Goal: Book appointment/travel/reservation

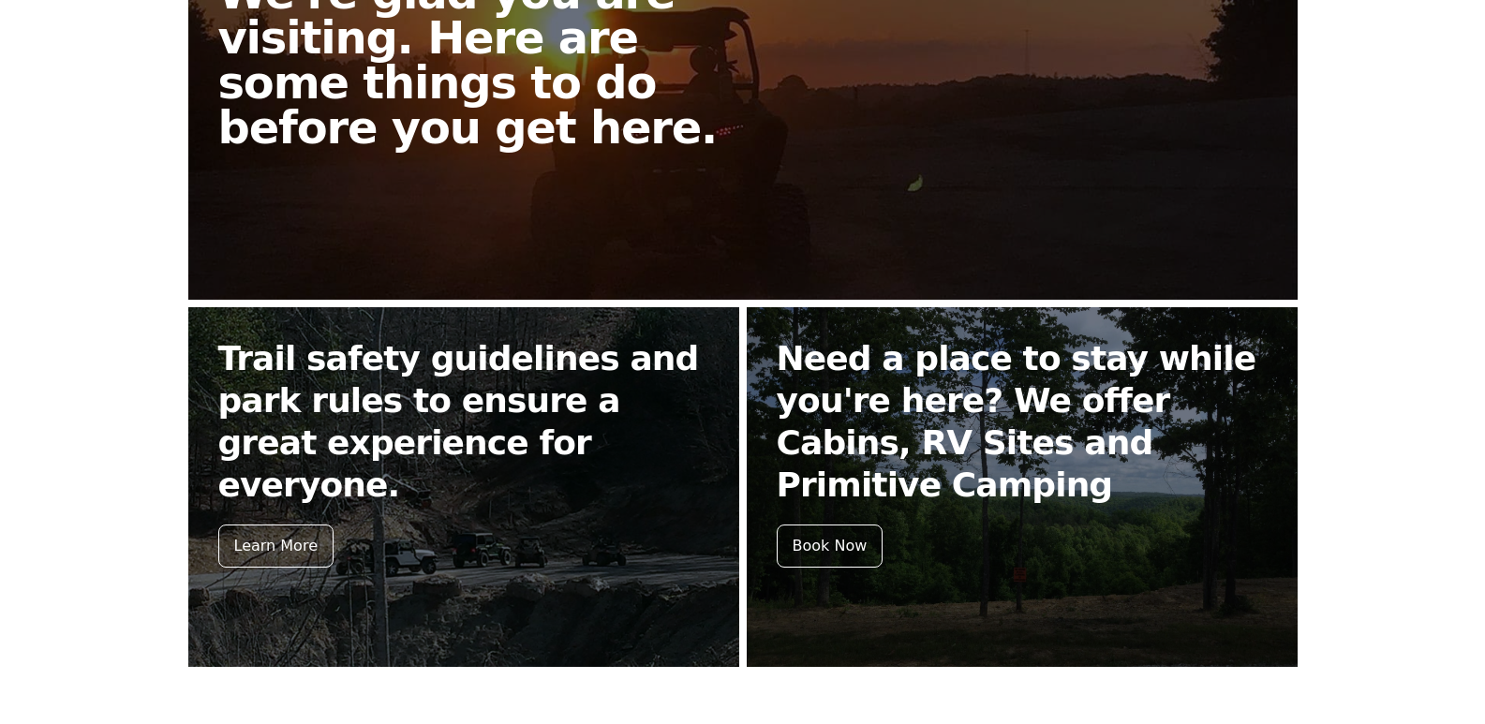
scroll to position [795, 0]
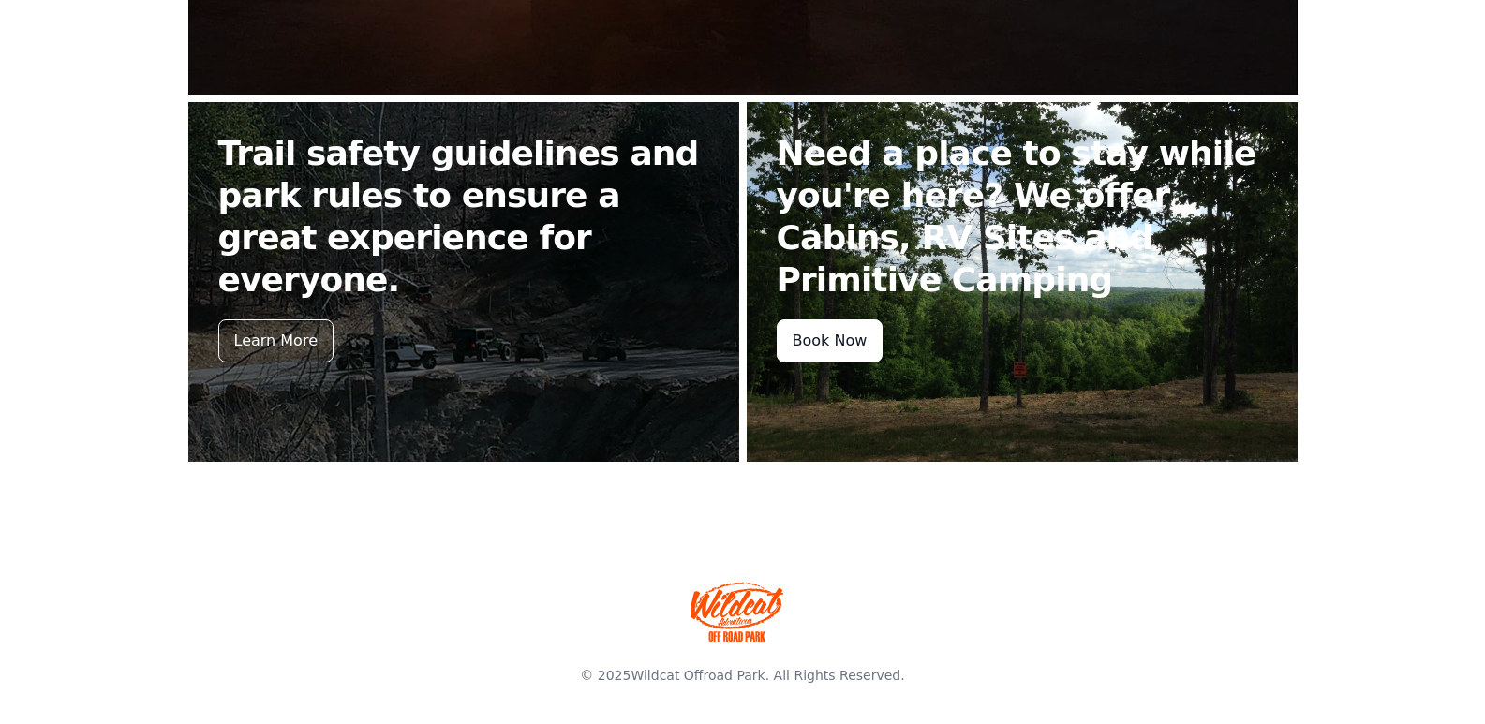
click at [799, 334] on div "Book Now" at bounding box center [830, 341] width 107 height 43
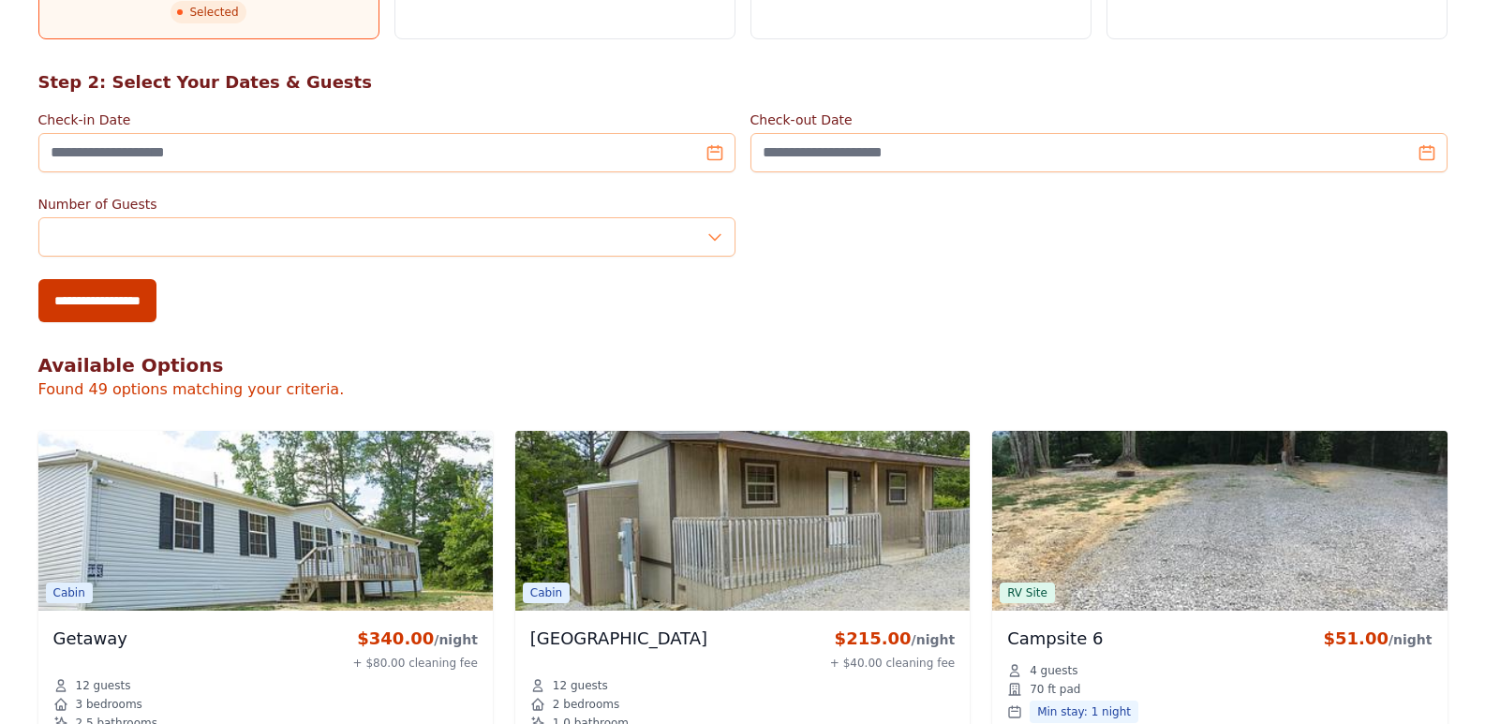
scroll to position [187, 0]
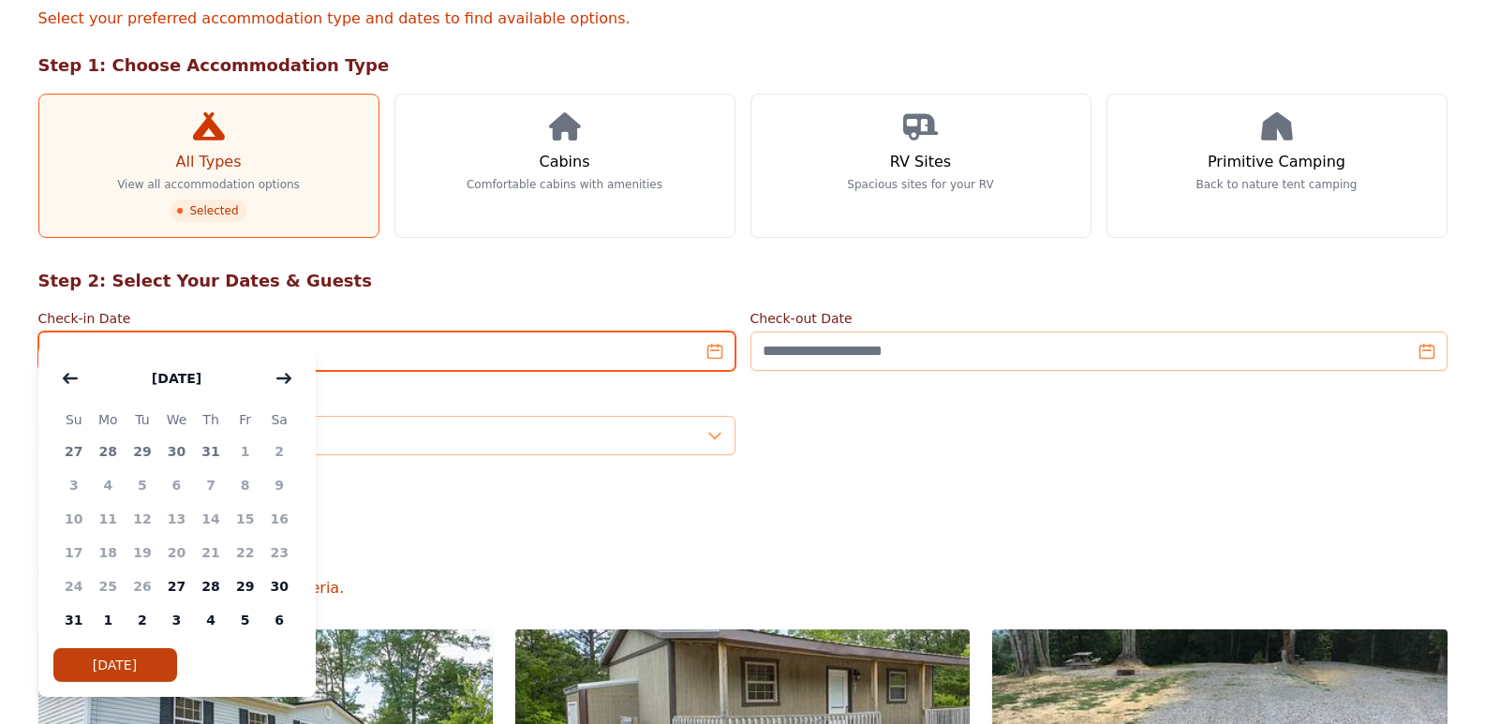
click at [600, 332] on input "Check-in Date" at bounding box center [386, 351] width 697 height 39
click at [163, 332] on input "Check-in Date" at bounding box center [386, 351] width 697 height 39
click at [717, 332] on input "Check-in Date" at bounding box center [386, 351] width 697 height 39
click at [277, 453] on span "2" at bounding box center [279, 452] width 35 height 34
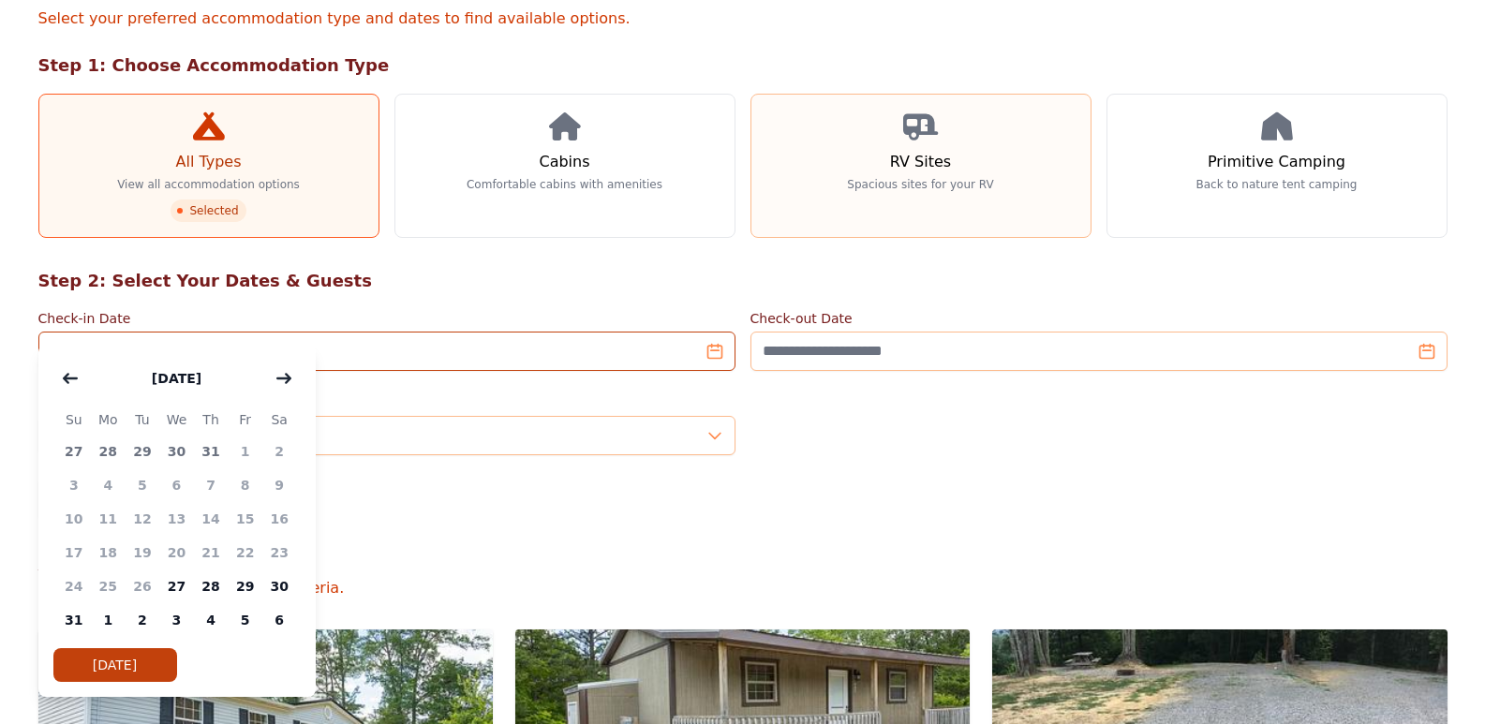
click at [859, 177] on p "Spacious sites for your RV" at bounding box center [920, 184] width 146 height 15
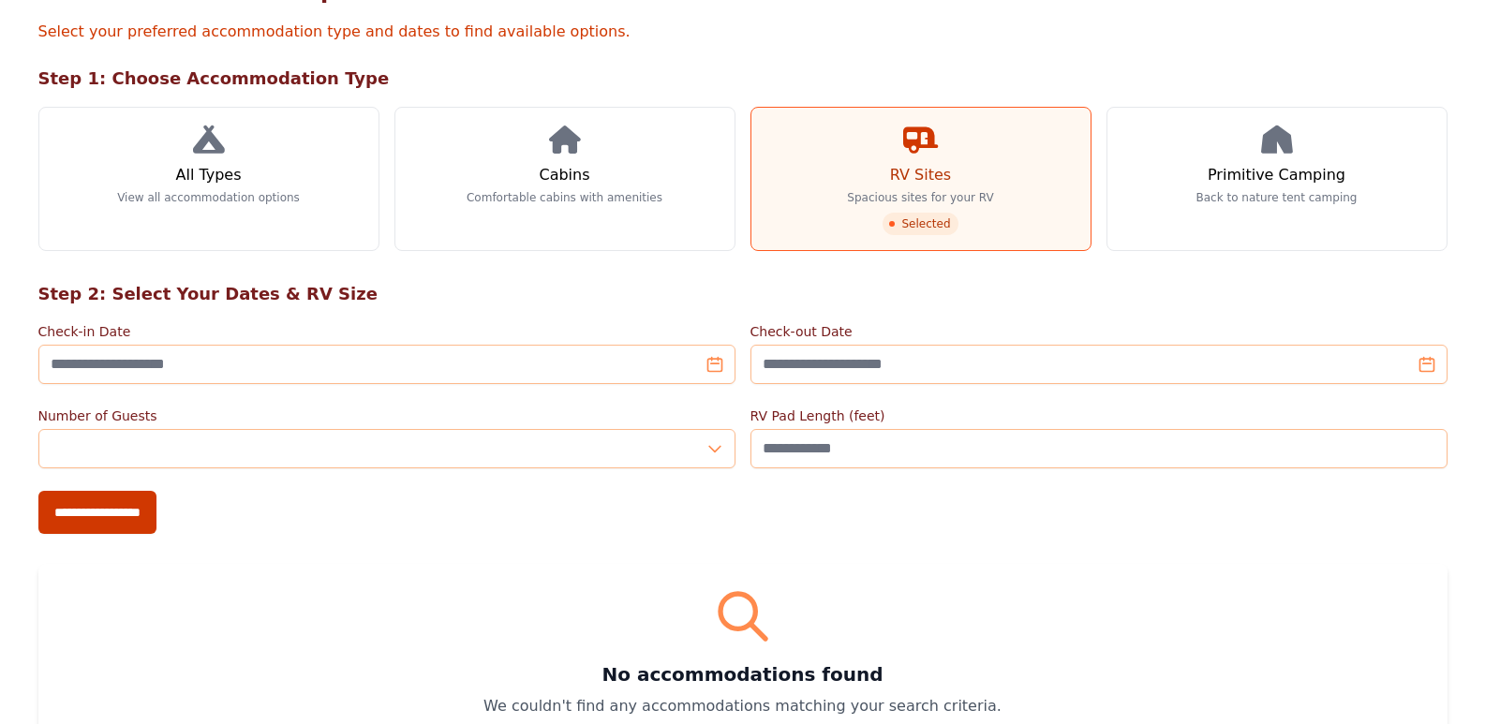
scroll to position [187, 0]
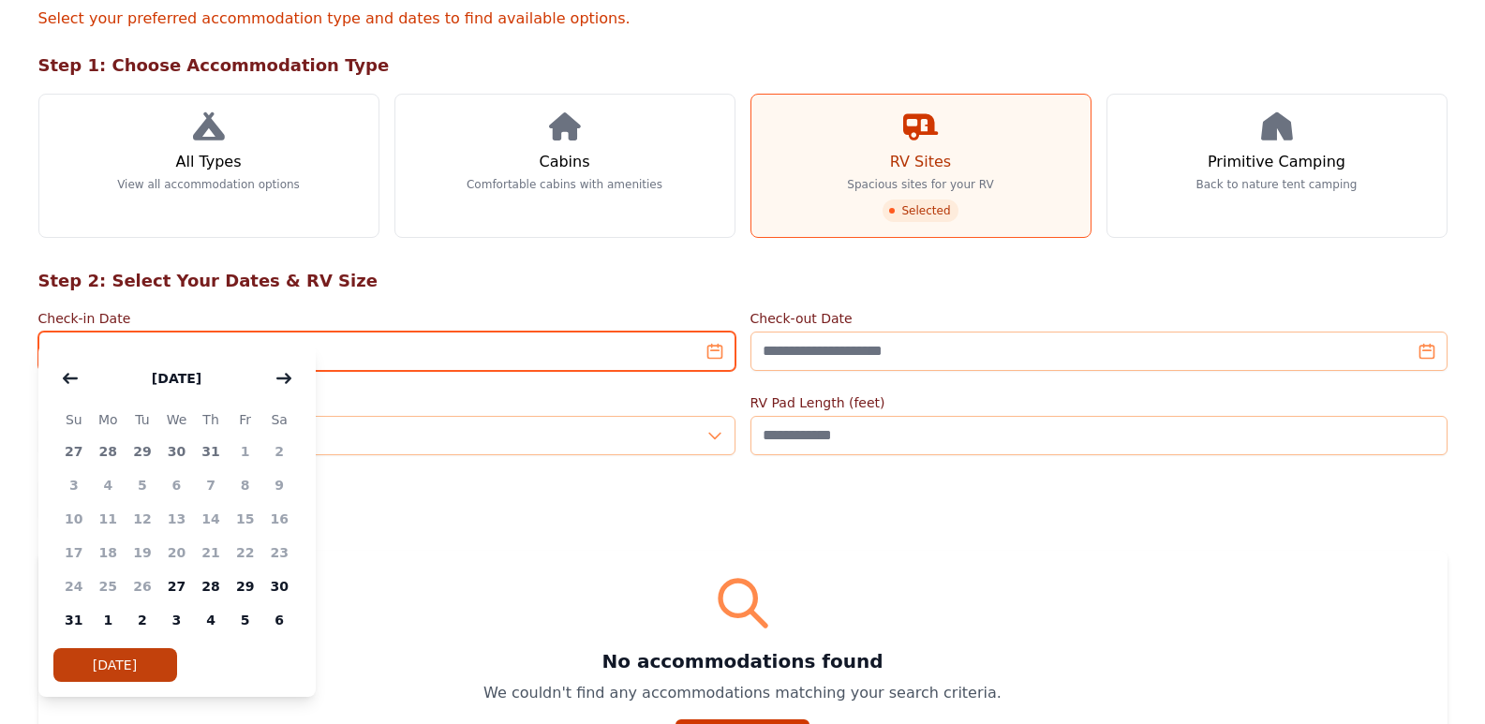
click at [721, 332] on input "Check-in Date" at bounding box center [386, 351] width 697 height 39
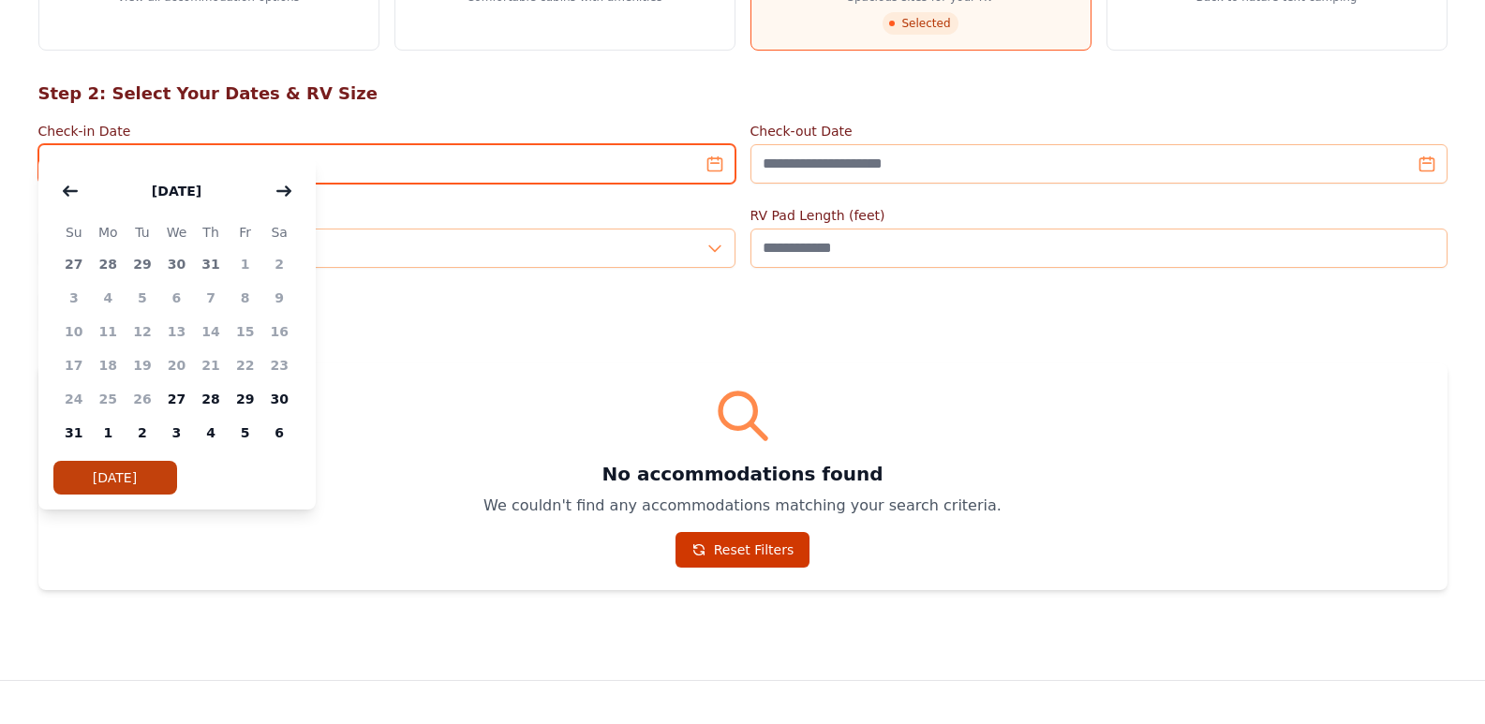
scroll to position [281, 0]
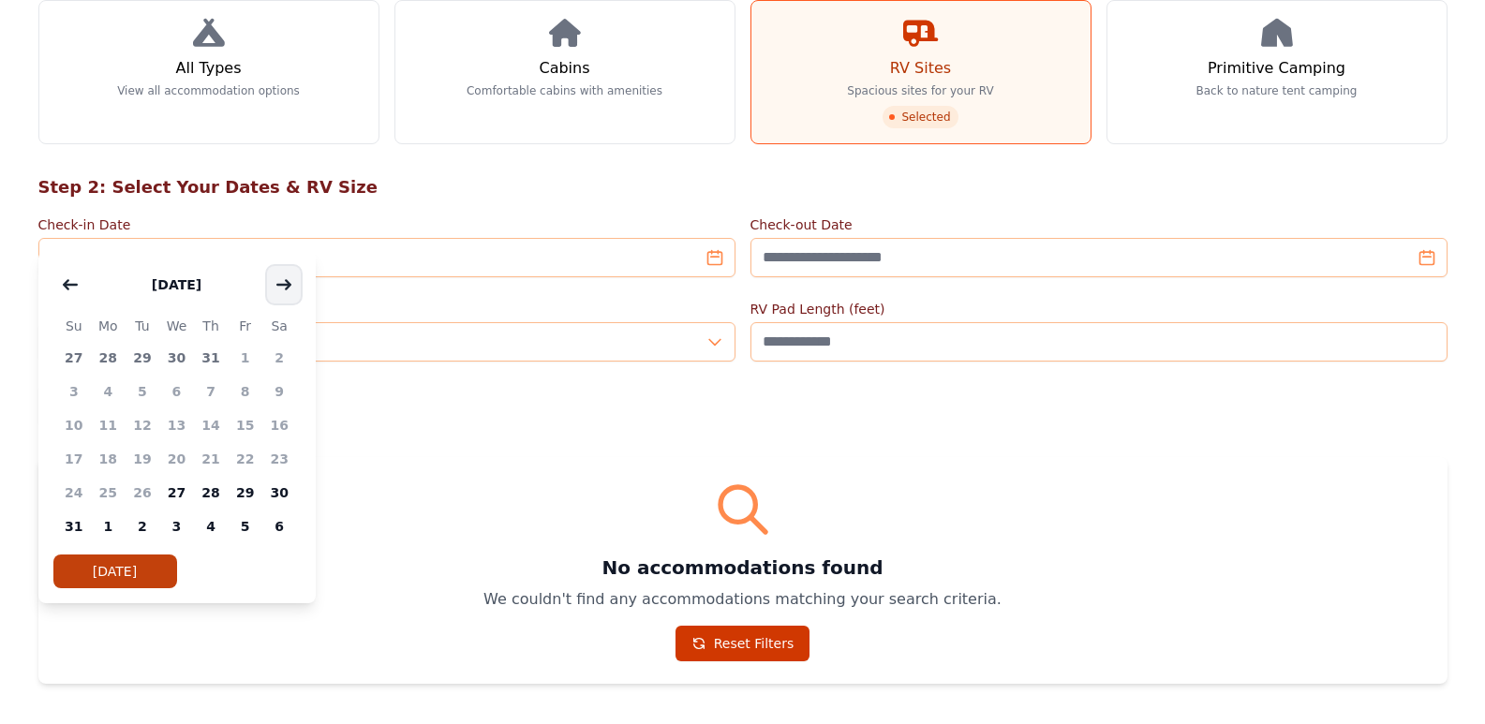
click at [286, 283] on icon "button" at bounding box center [283, 284] width 15 height 15
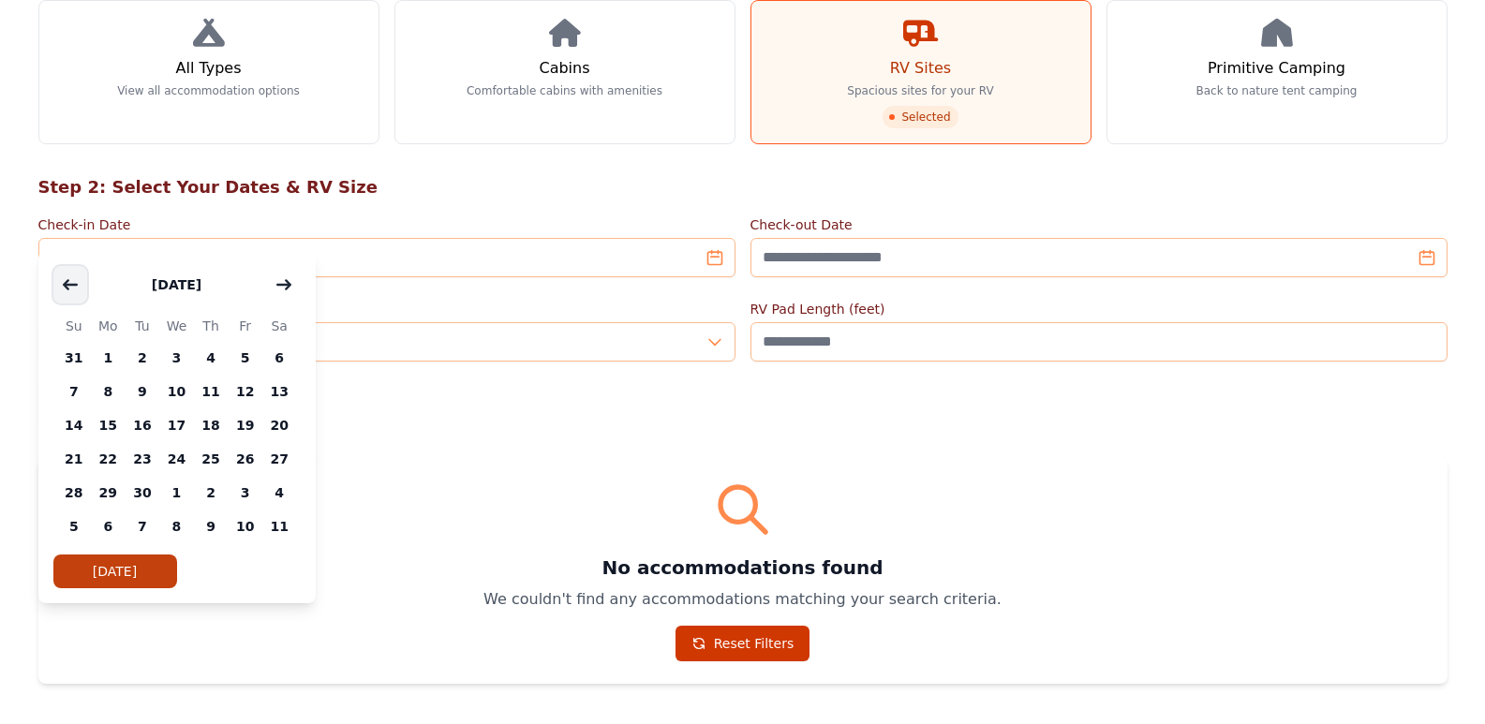
click at [65, 279] on icon "button" at bounding box center [70, 284] width 15 height 15
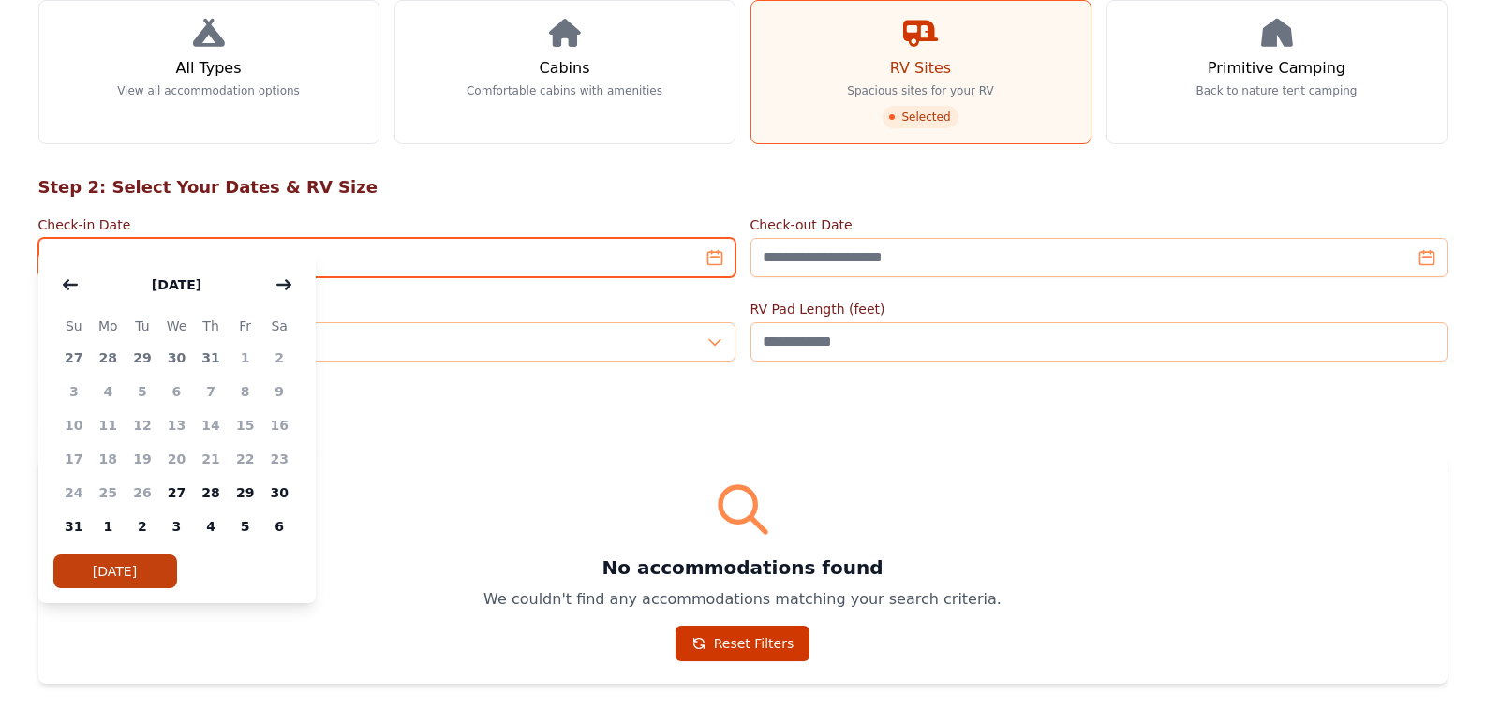
click at [710, 238] on input "Check-in Date" at bounding box center [386, 257] width 697 height 39
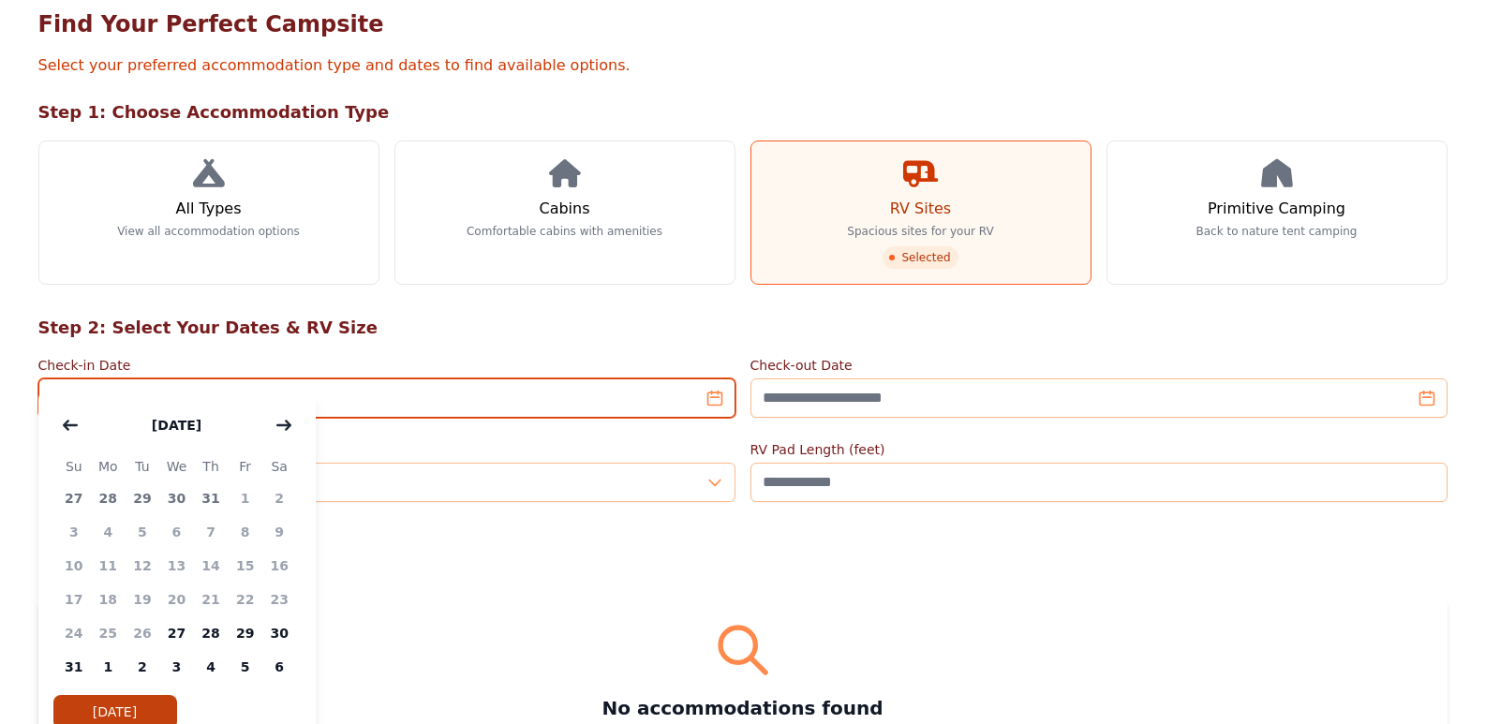
scroll to position [0, 0]
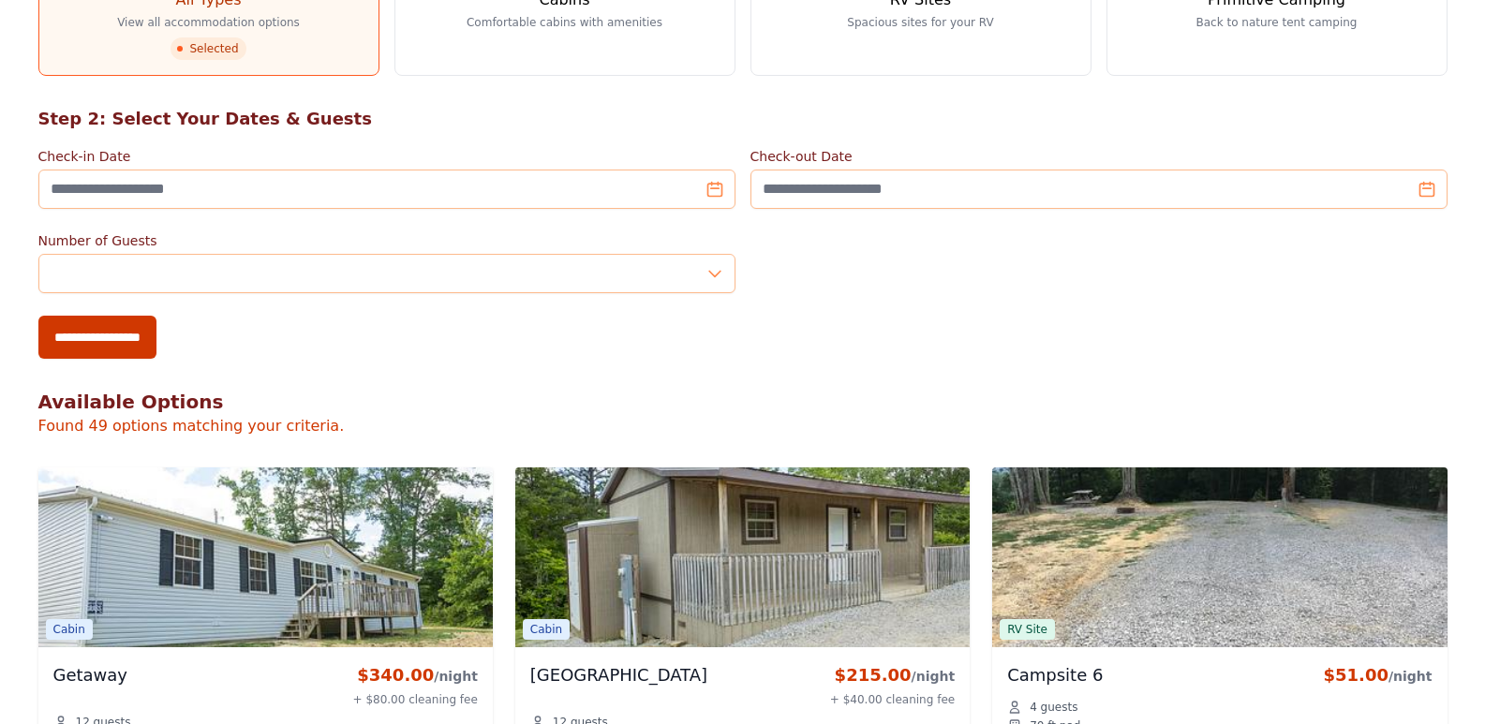
scroll to position [375, 0]
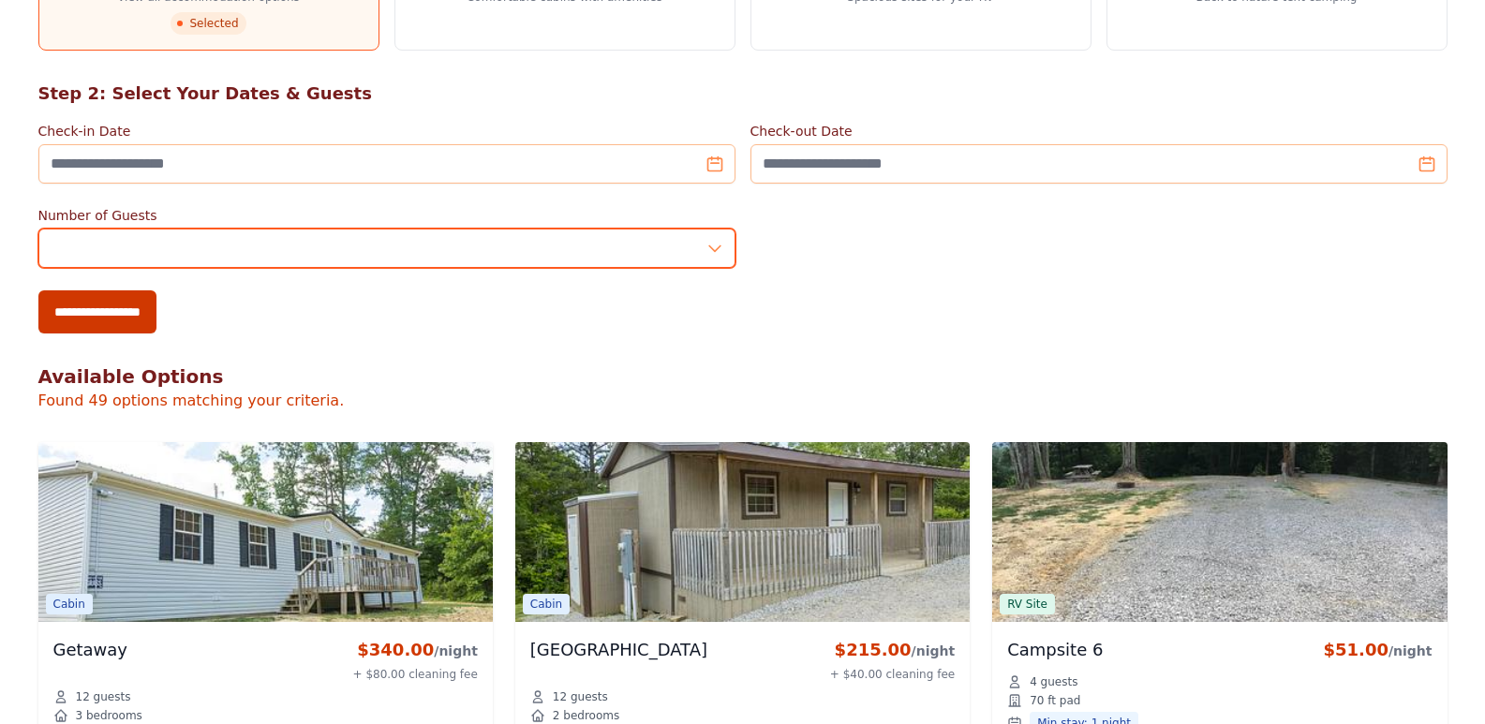
click at [125, 229] on input "*" at bounding box center [386, 248] width 697 height 39
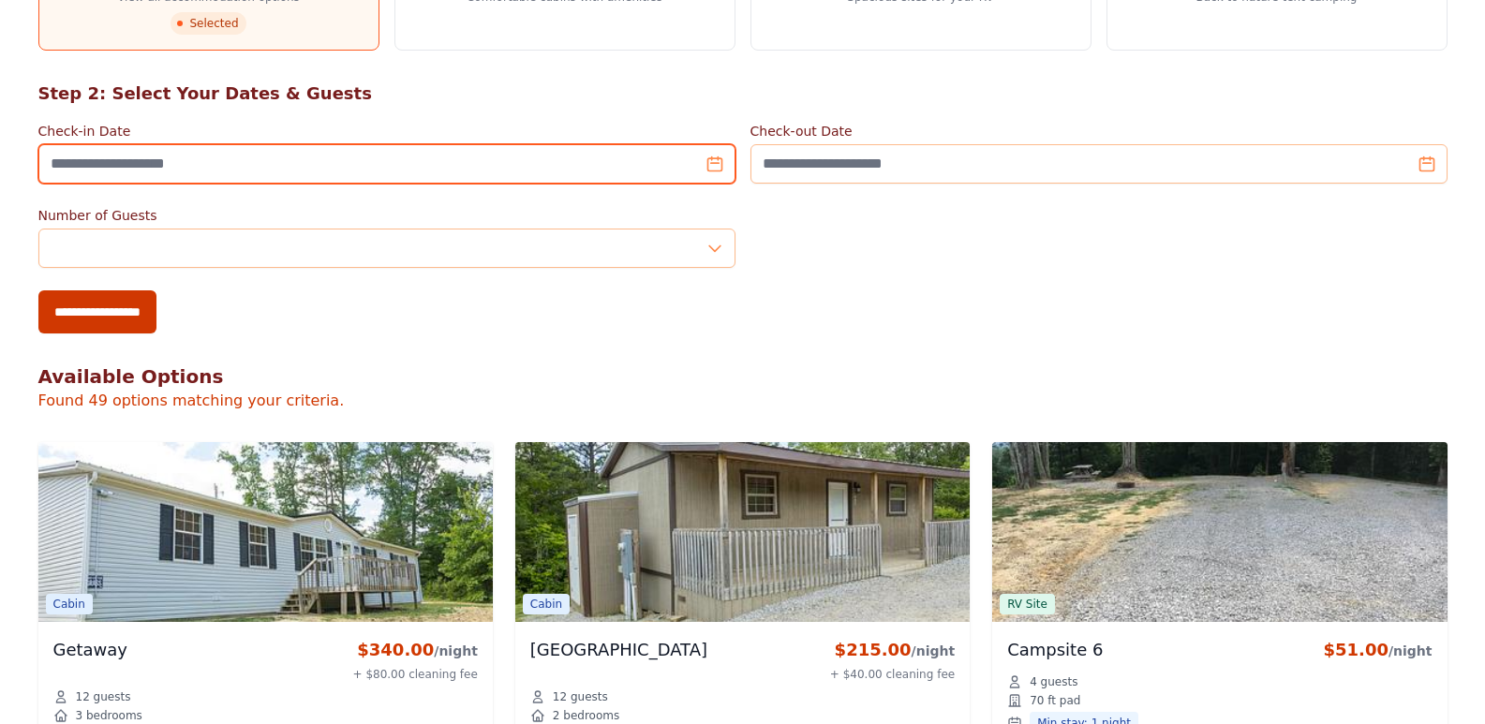
click at [124, 144] on input "Check-in Date" at bounding box center [386, 163] width 697 height 39
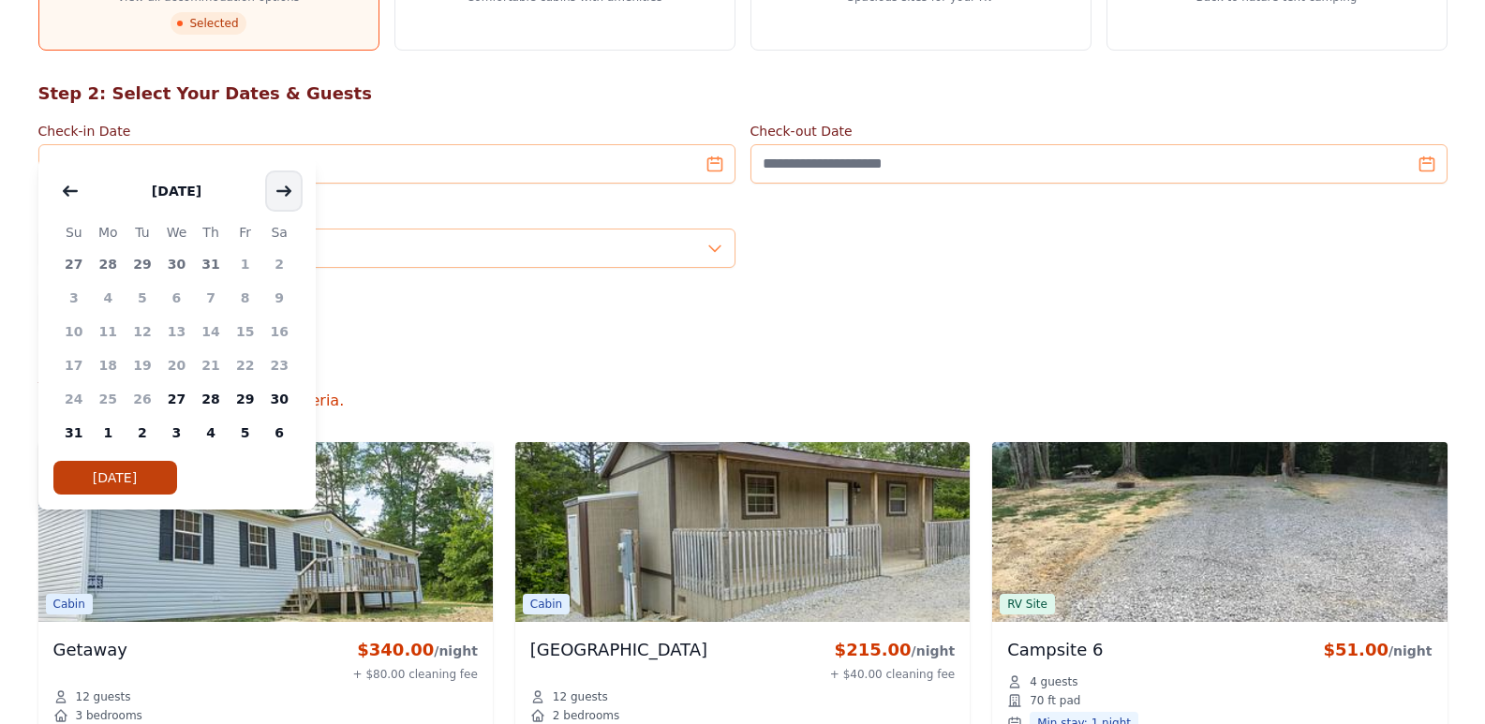
click at [284, 187] on icon "button" at bounding box center [283, 191] width 15 height 15
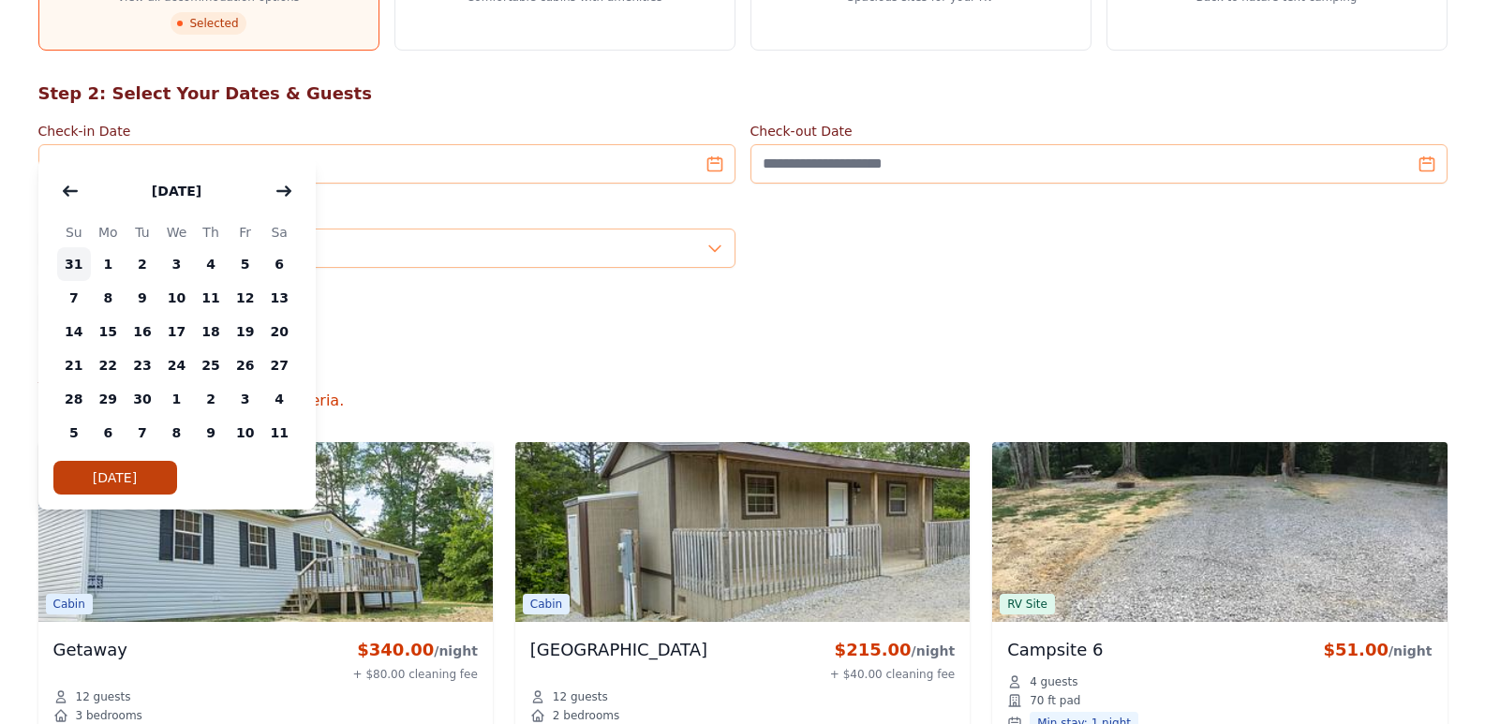
click at [68, 264] on span "31" at bounding box center [74, 264] width 35 height 34
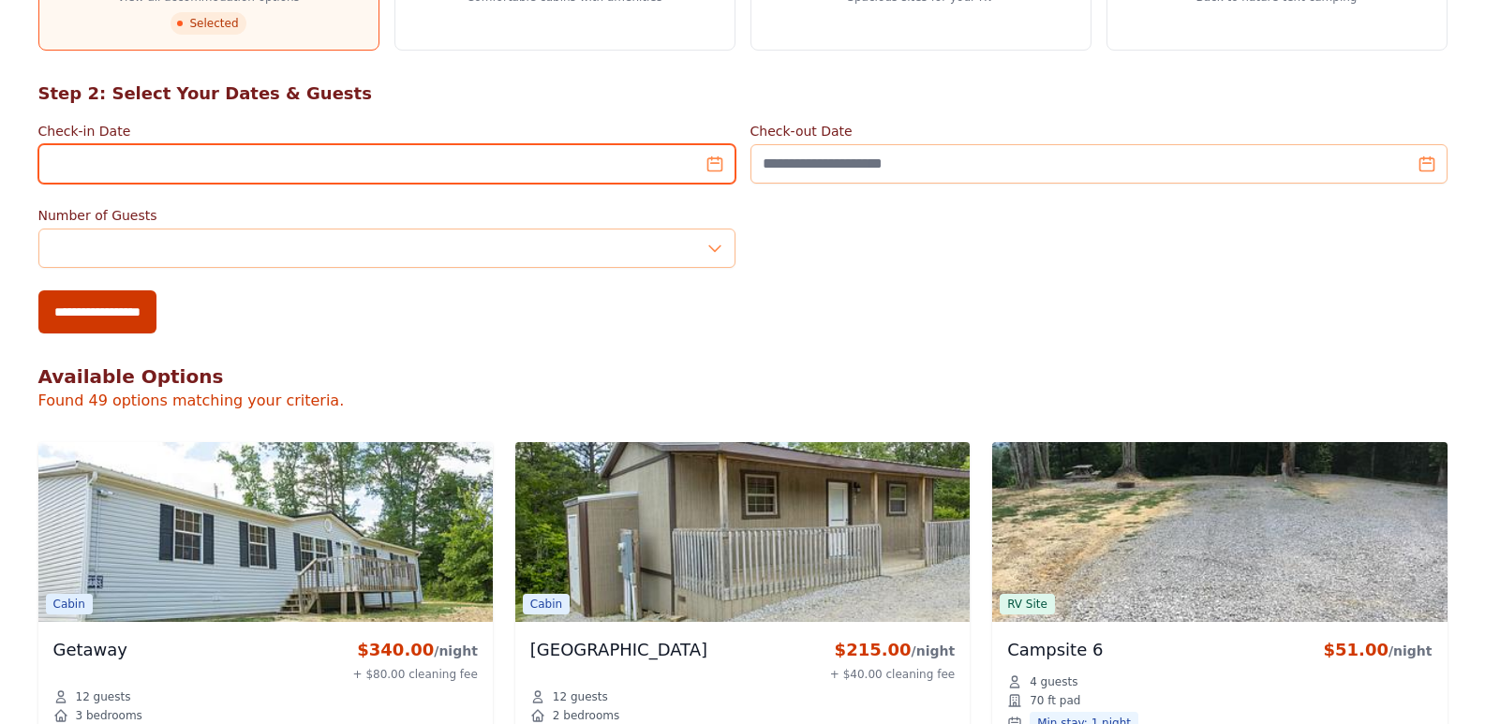
type input "**********"
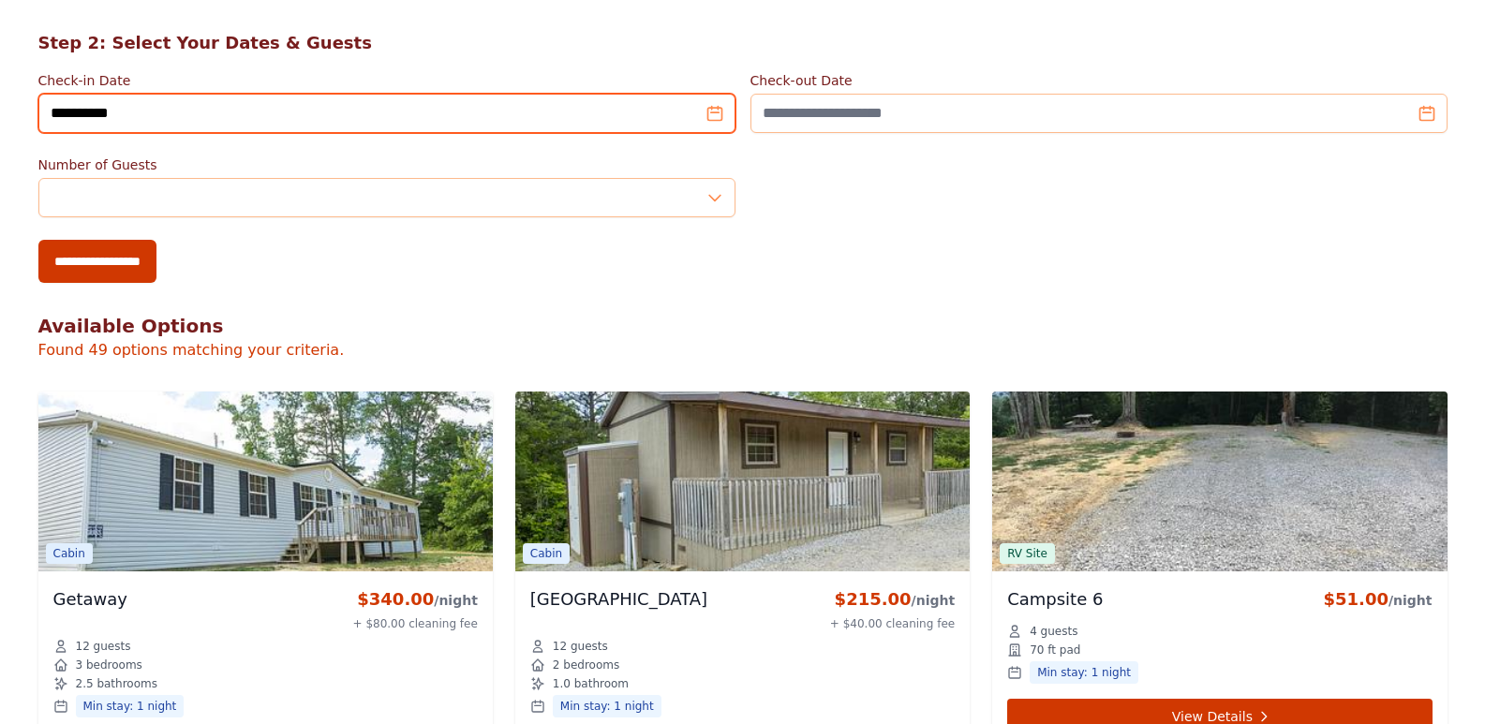
scroll to position [468, 0]
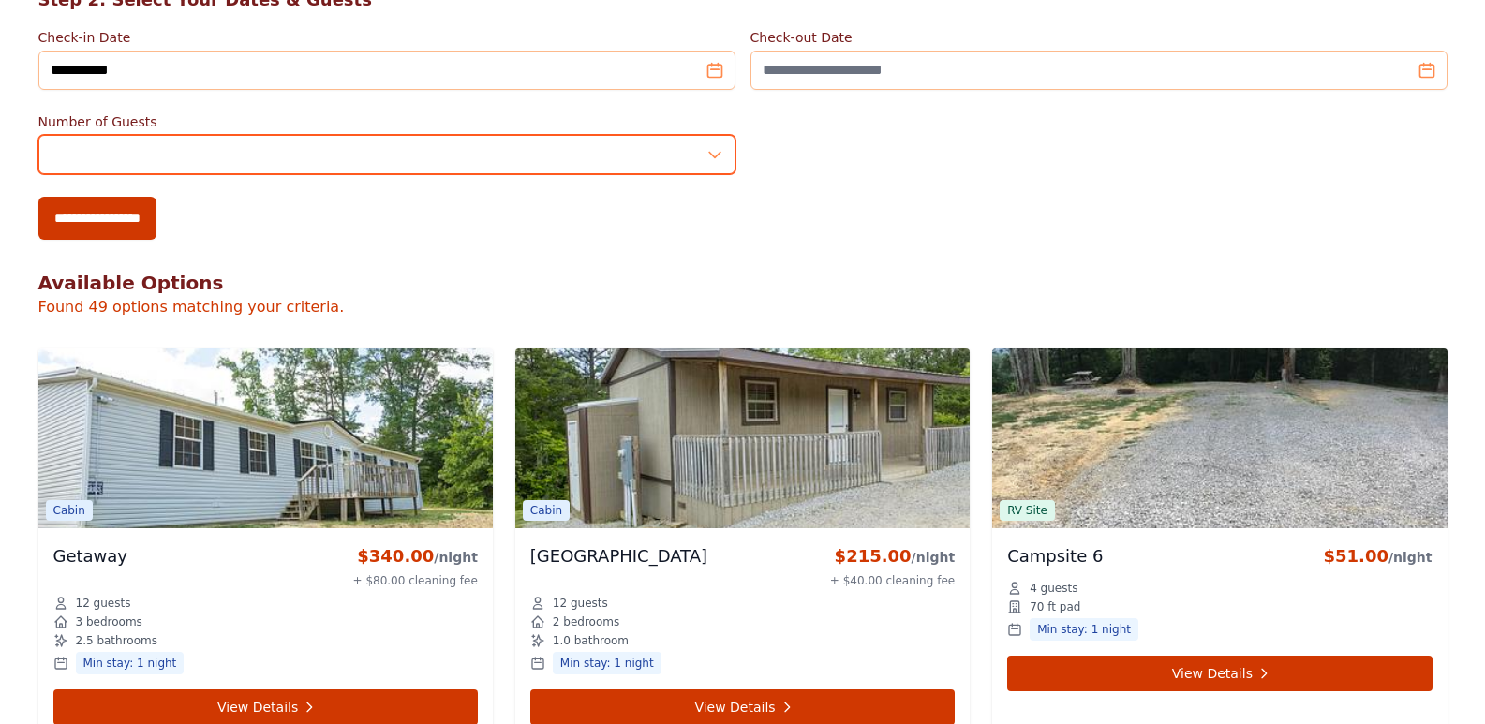
click at [102, 135] on input "*" at bounding box center [386, 154] width 697 height 39
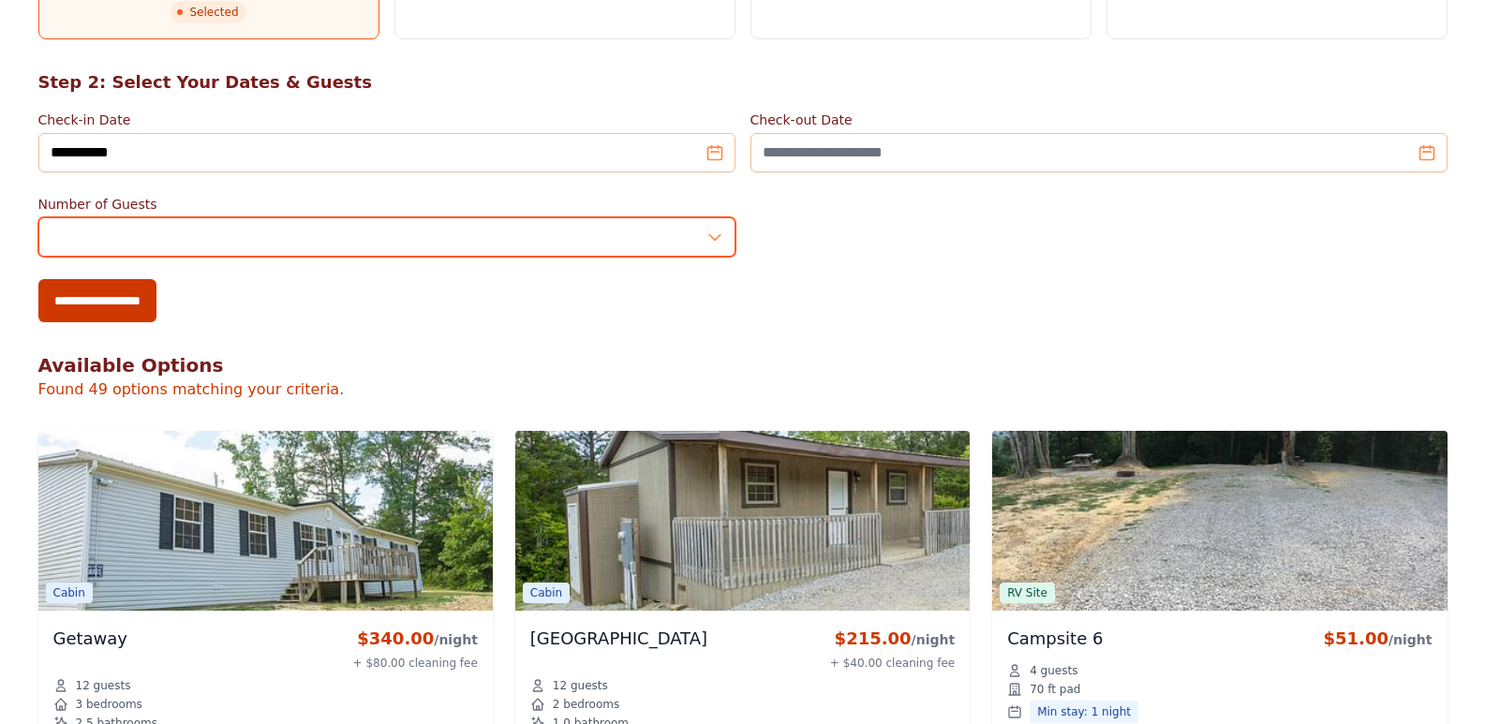
scroll to position [187, 0]
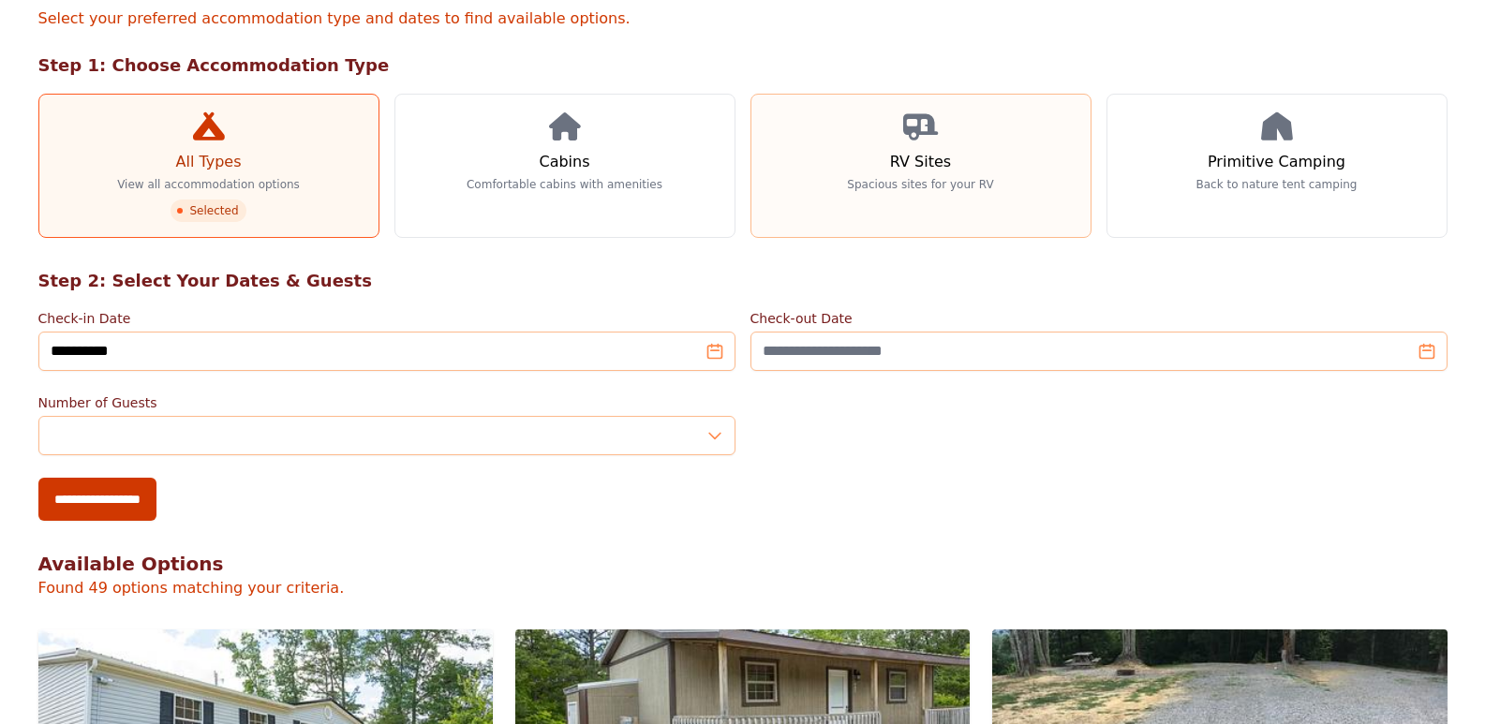
click at [869, 166] on link "RV Sites Spacious sites for your RV" at bounding box center [921, 166] width 341 height 144
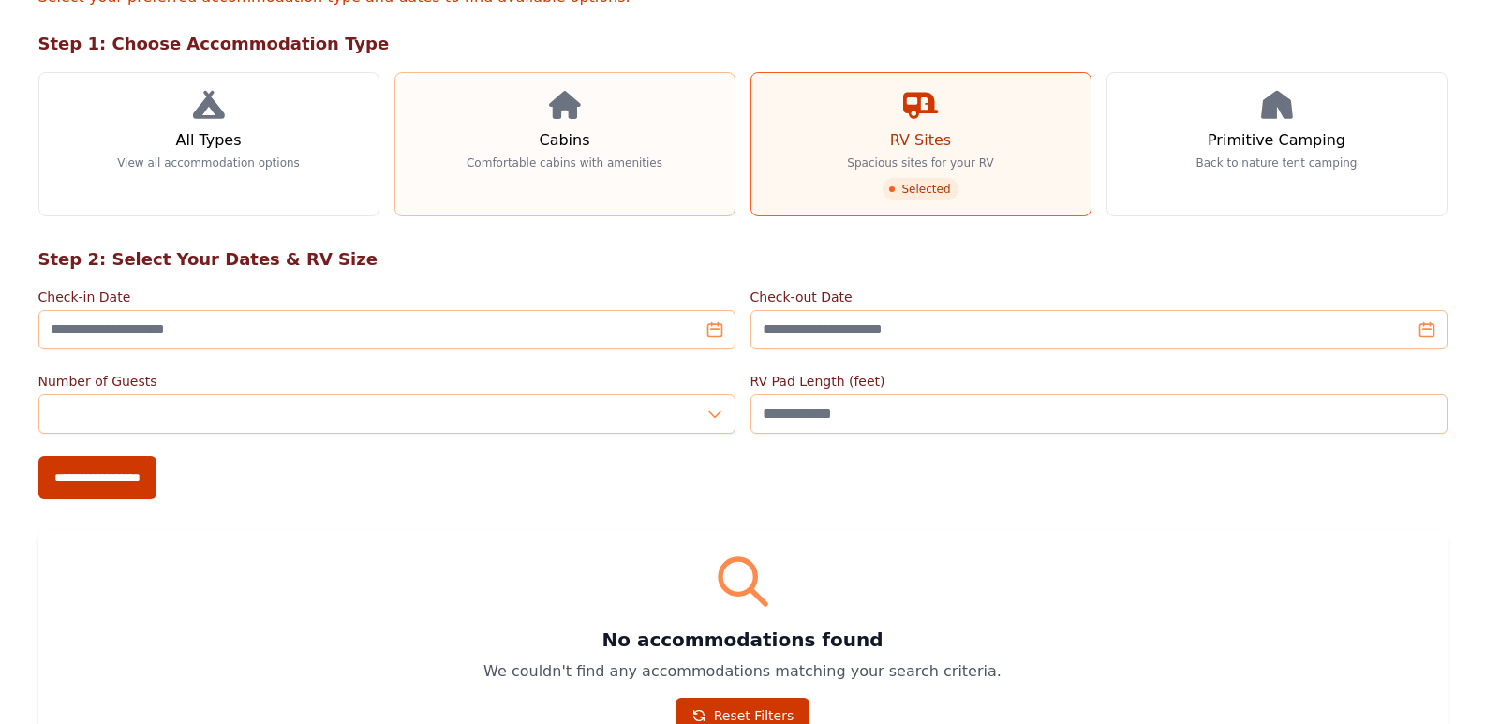
scroll to position [281, 0]
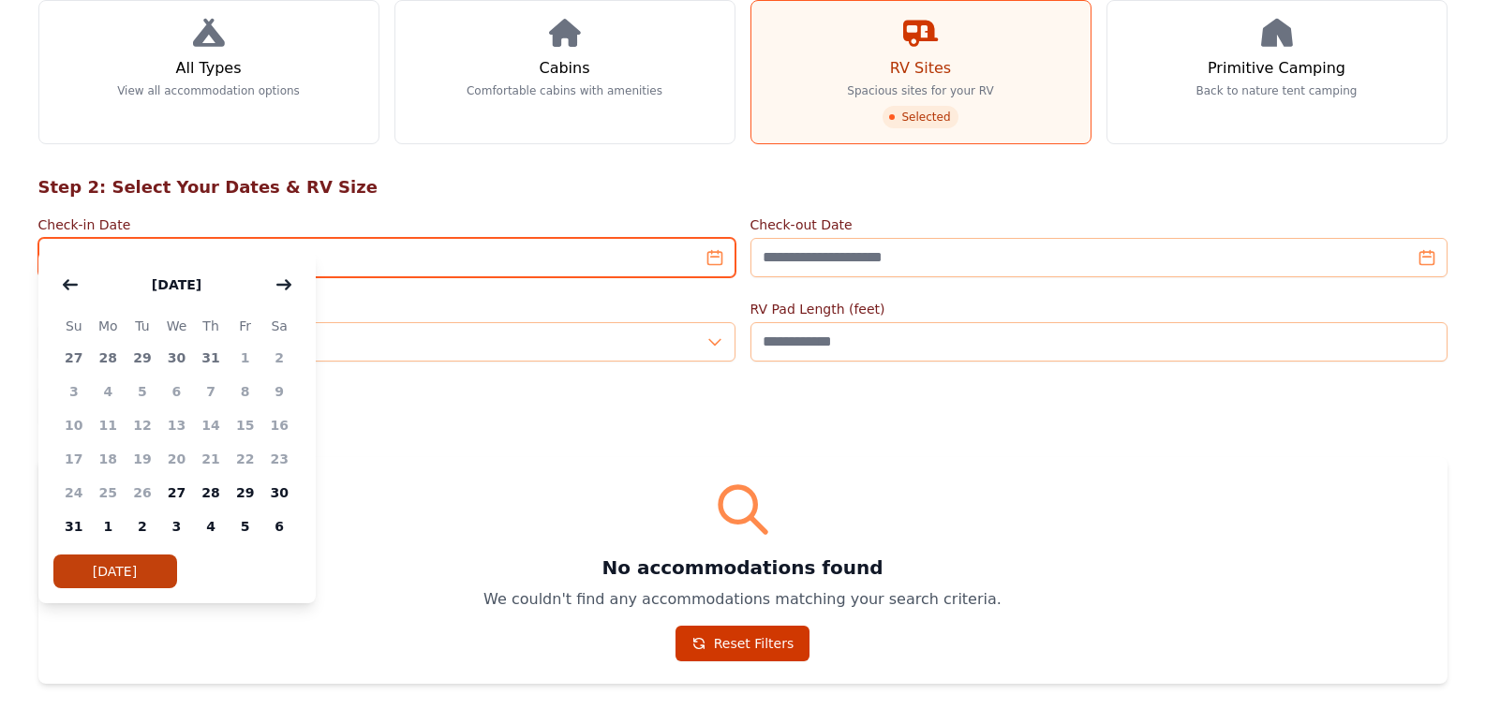
click at [179, 238] on input "Check-in Date" at bounding box center [386, 257] width 697 height 39
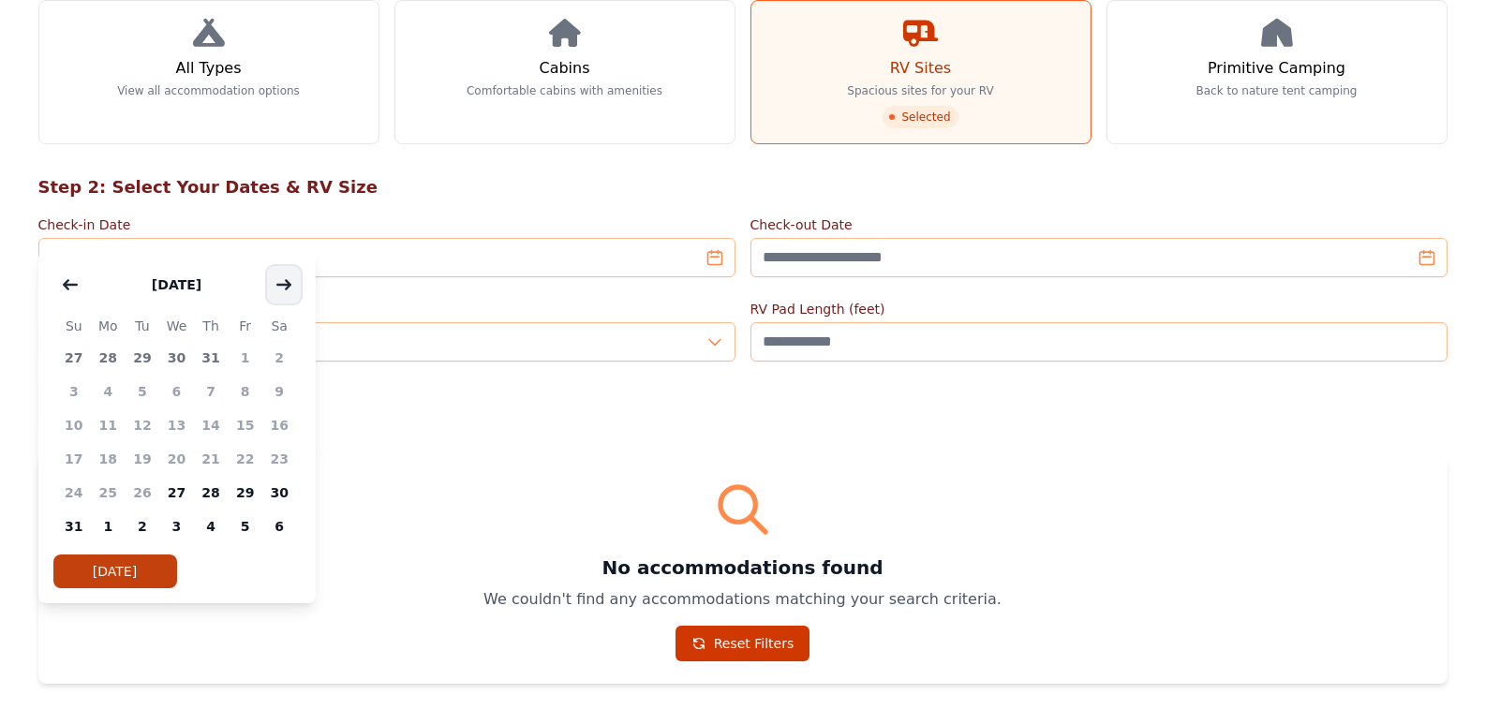
click at [287, 282] on icon "button" at bounding box center [283, 284] width 13 height 8
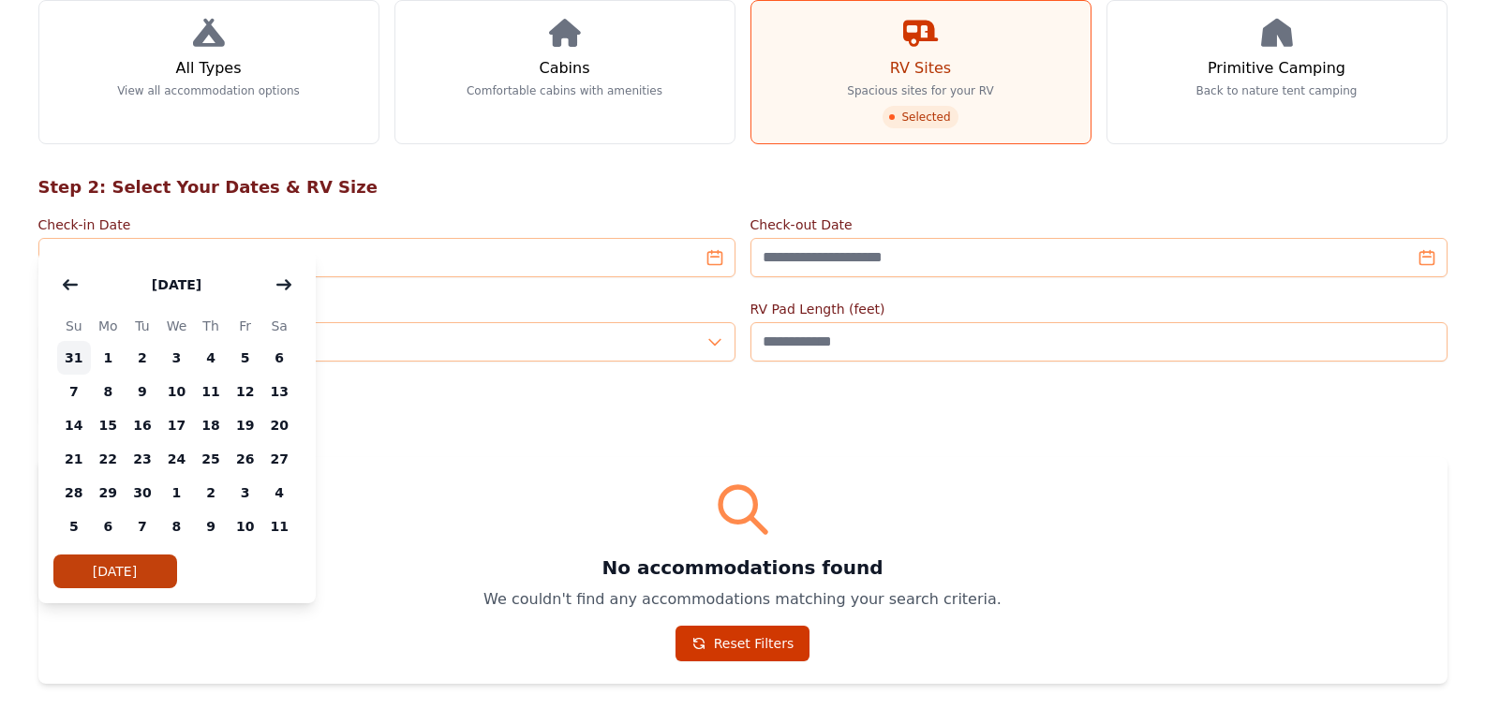
click at [77, 361] on span "31" at bounding box center [74, 358] width 35 height 34
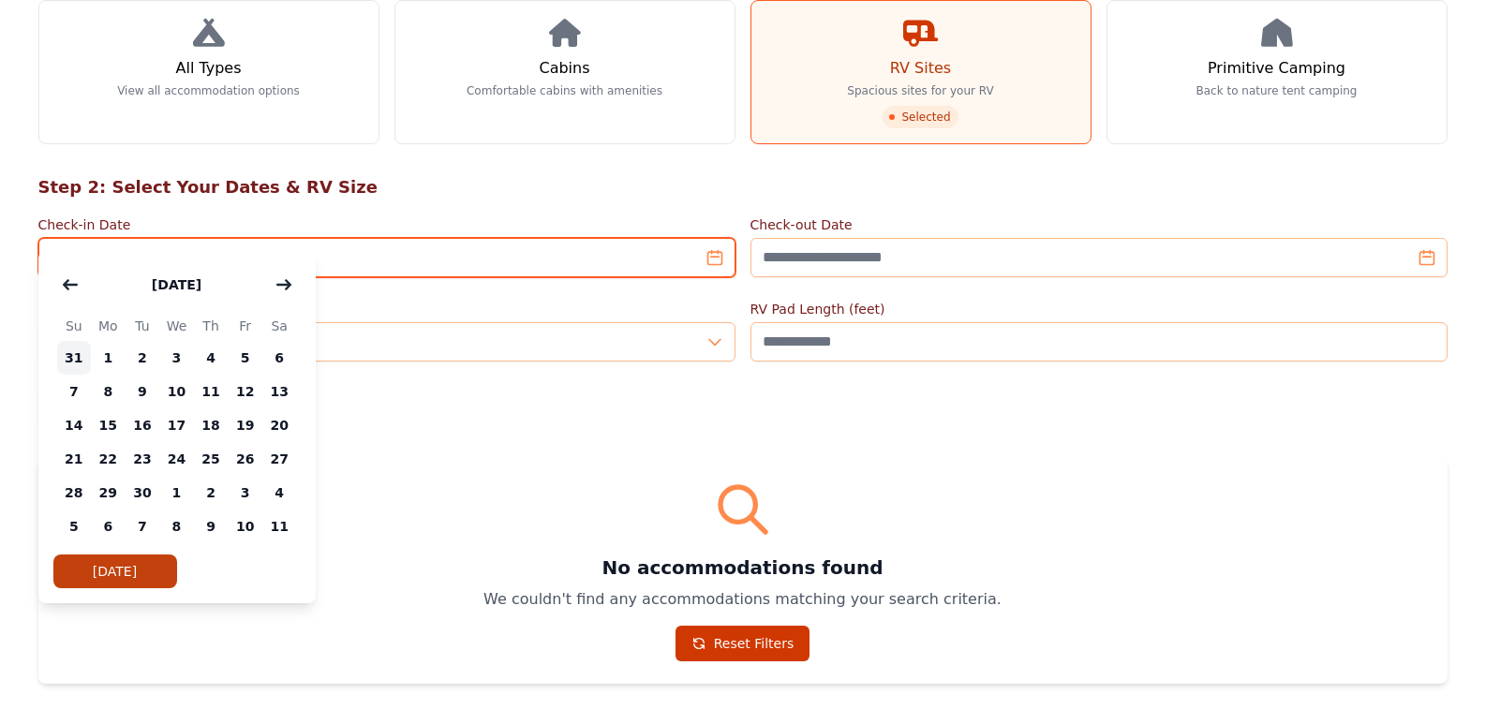
type input "**********"
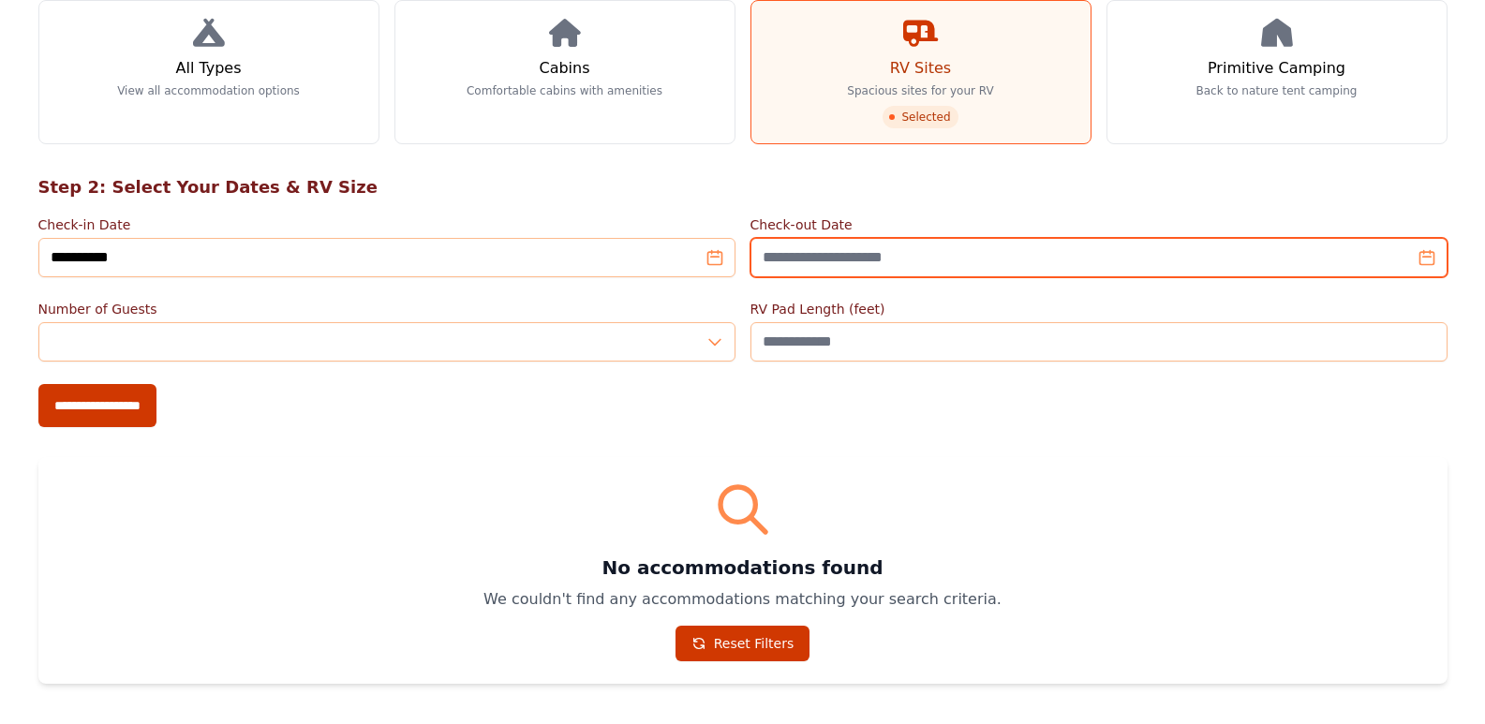
click at [785, 238] on input "Check-out Date" at bounding box center [1099, 257] width 697 height 39
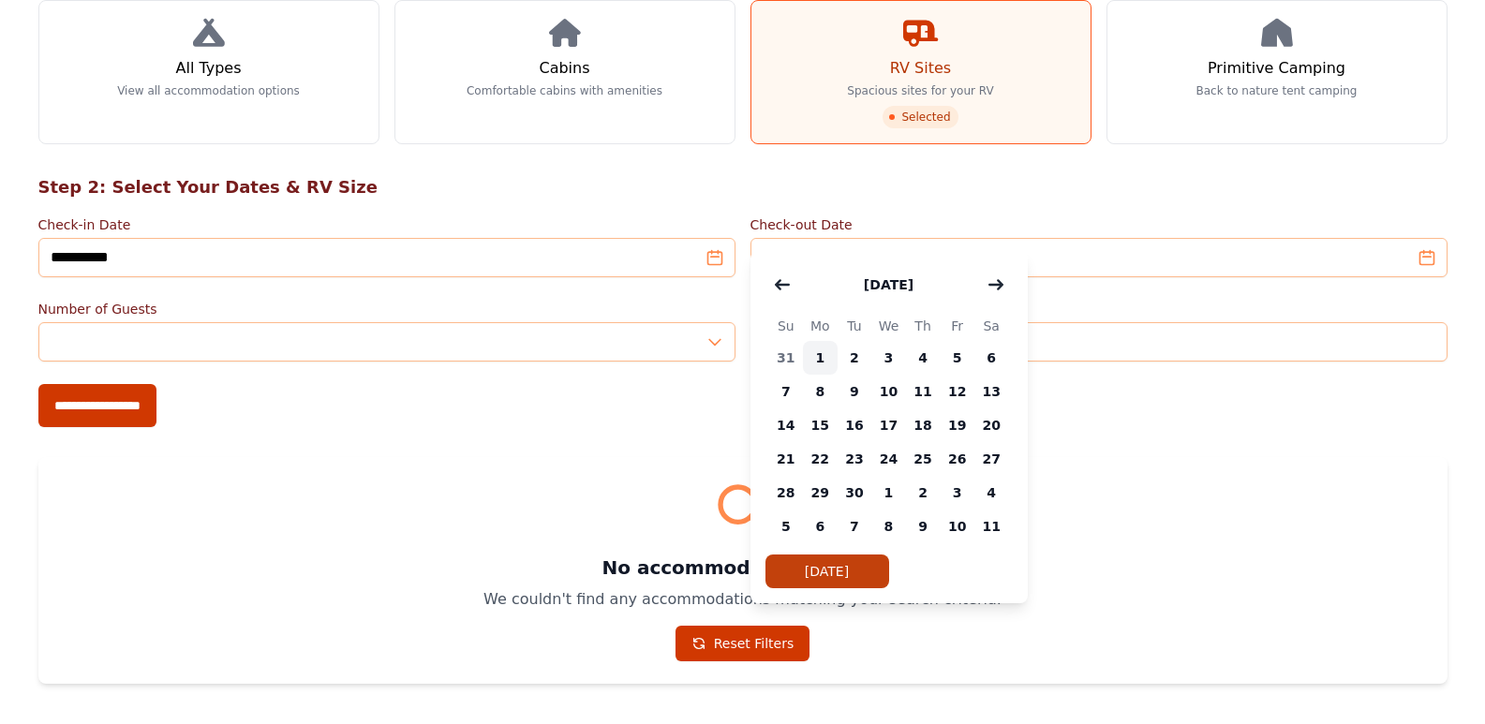
click at [825, 357] on span "1" at bounding box center [820, 358] width 35 height 34
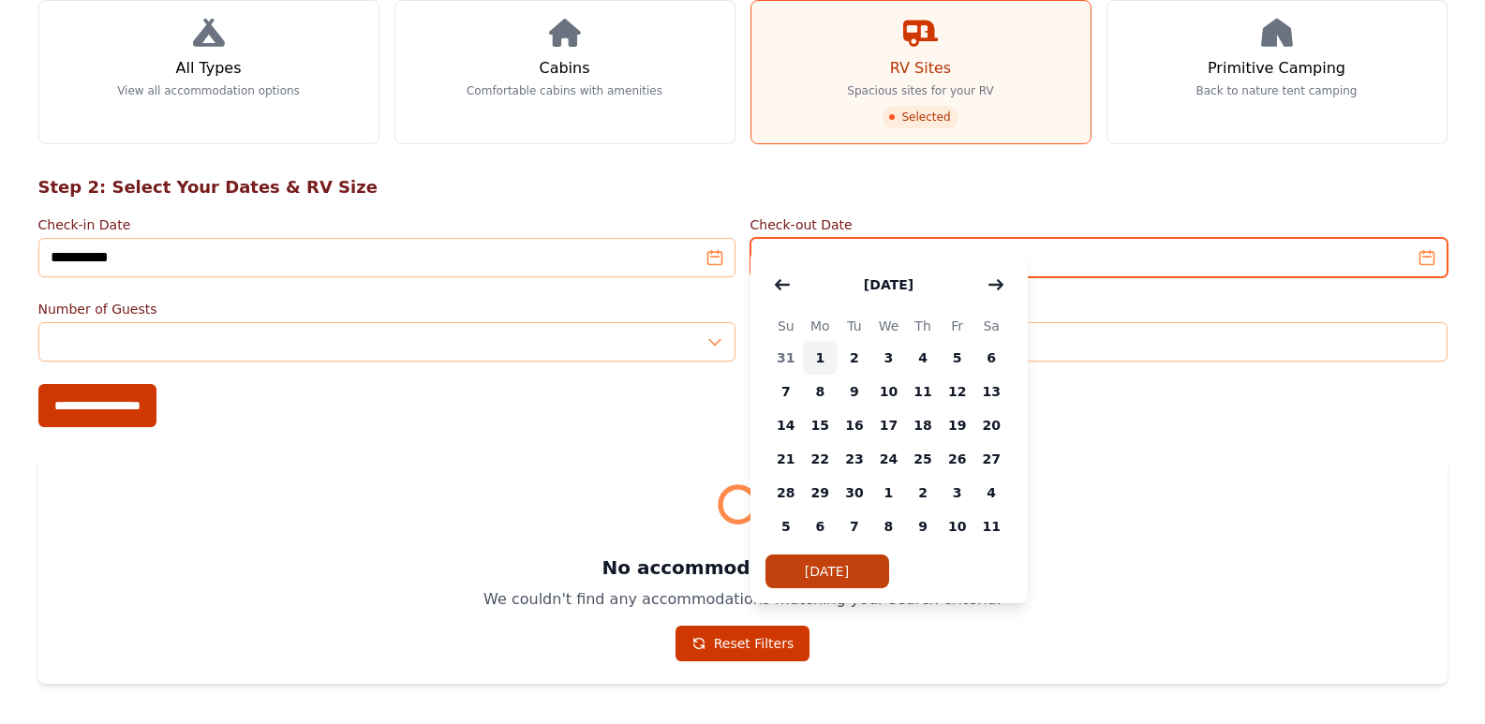
type input "**********"
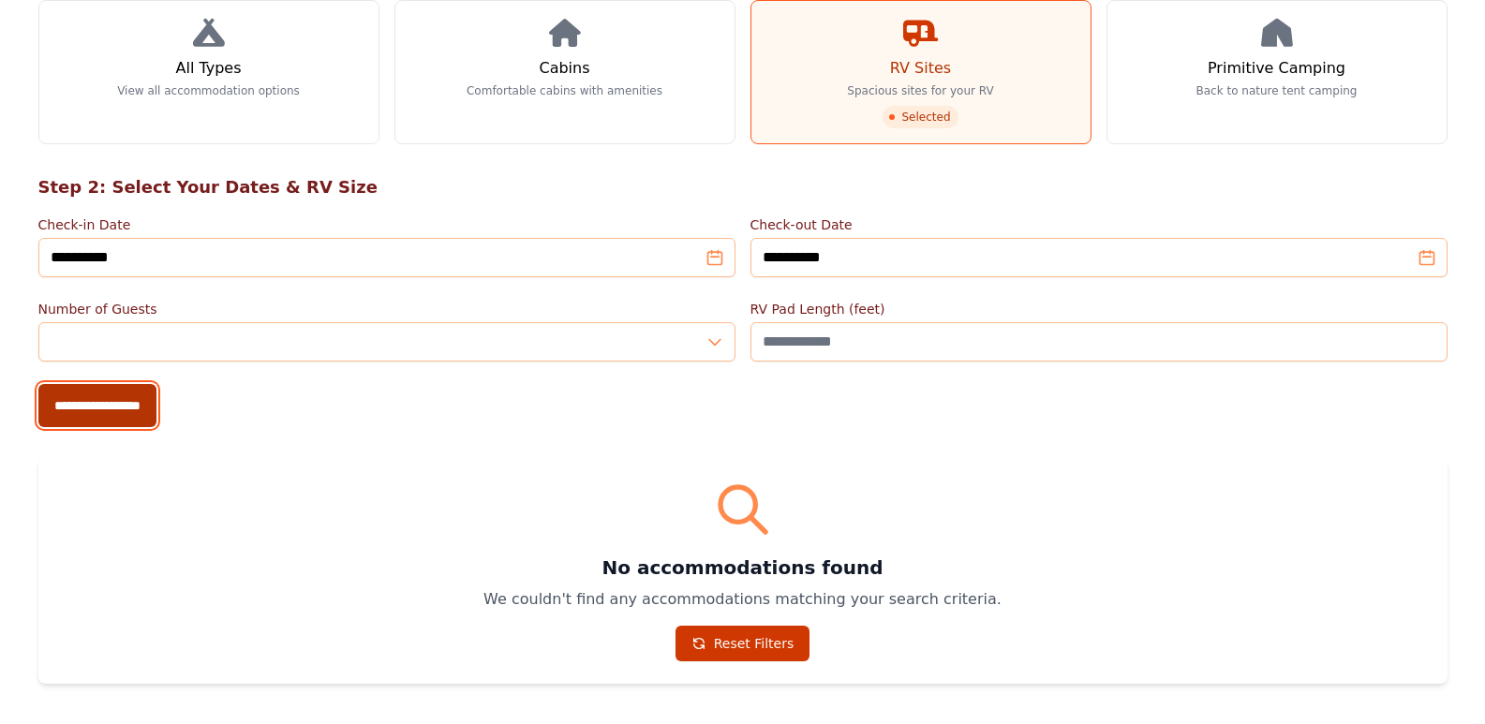
click at [153, 384] on input "**********" at bounding box center [97, 405] width 118 height 43
type input "**********"
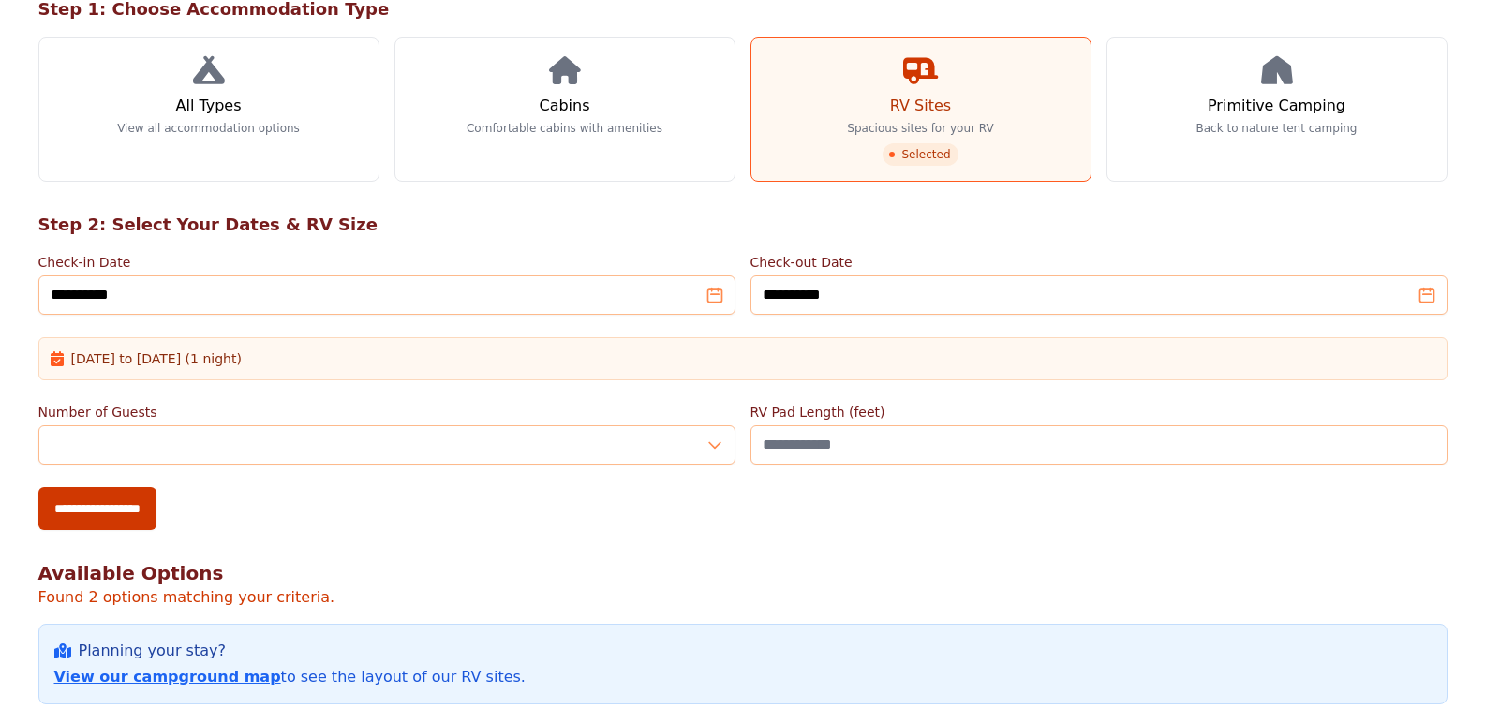
scroll to position [245, 0]
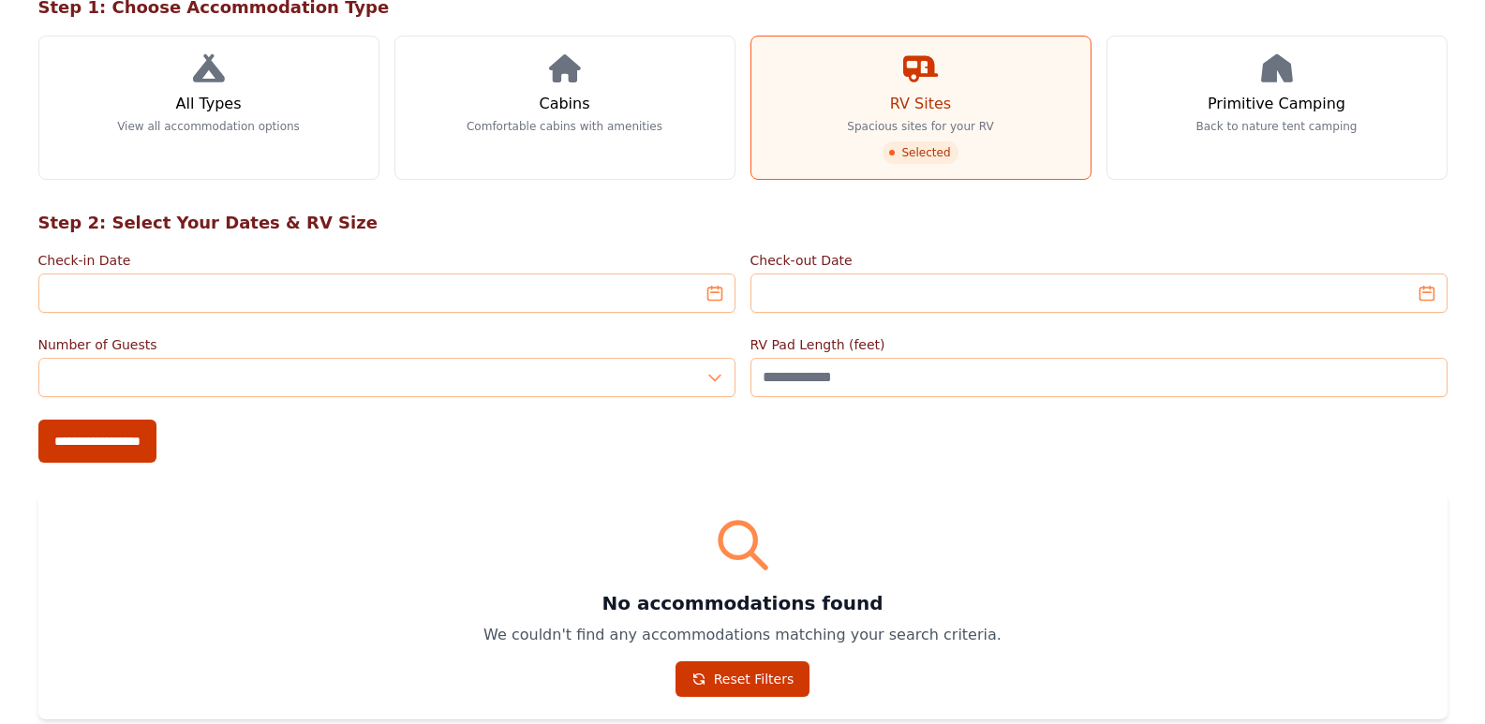
scroll to position [281, 0]
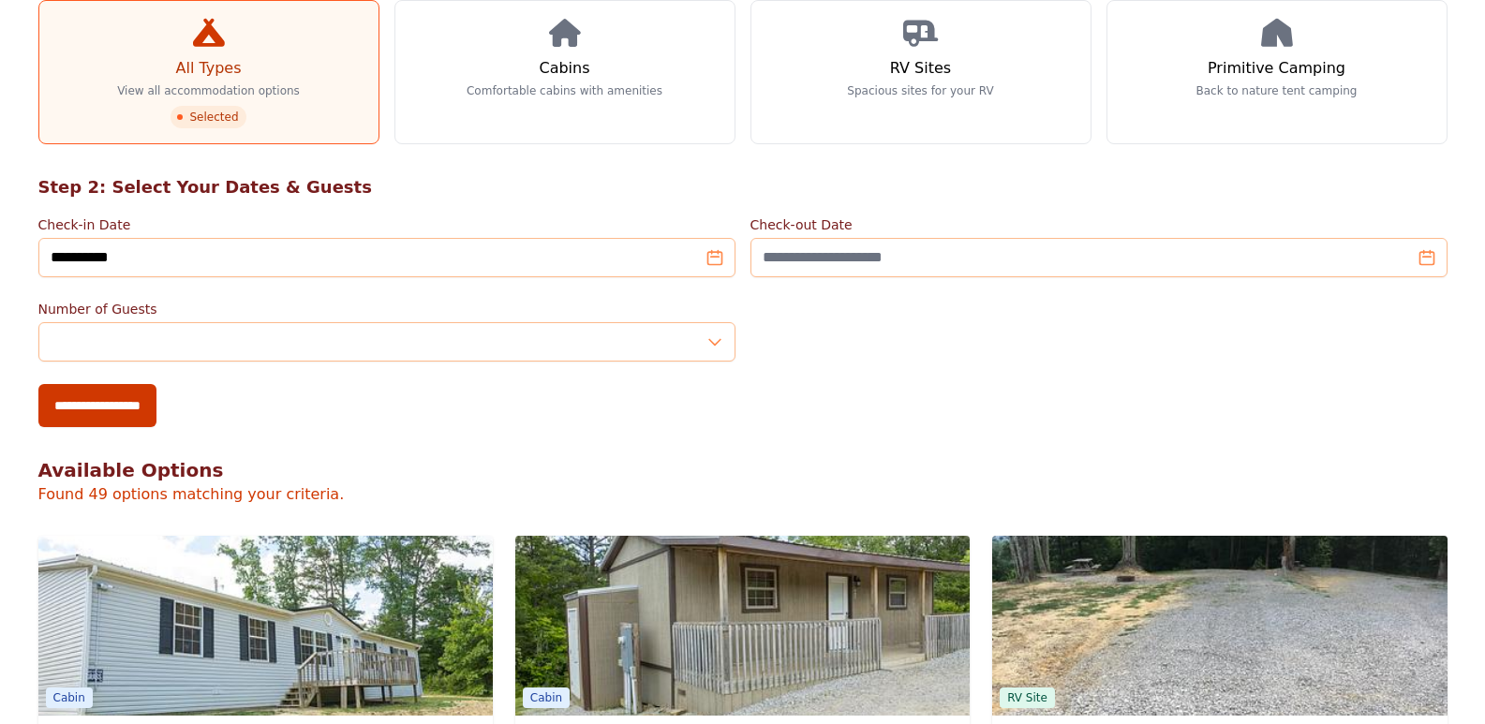
scroll to position [187, 0]
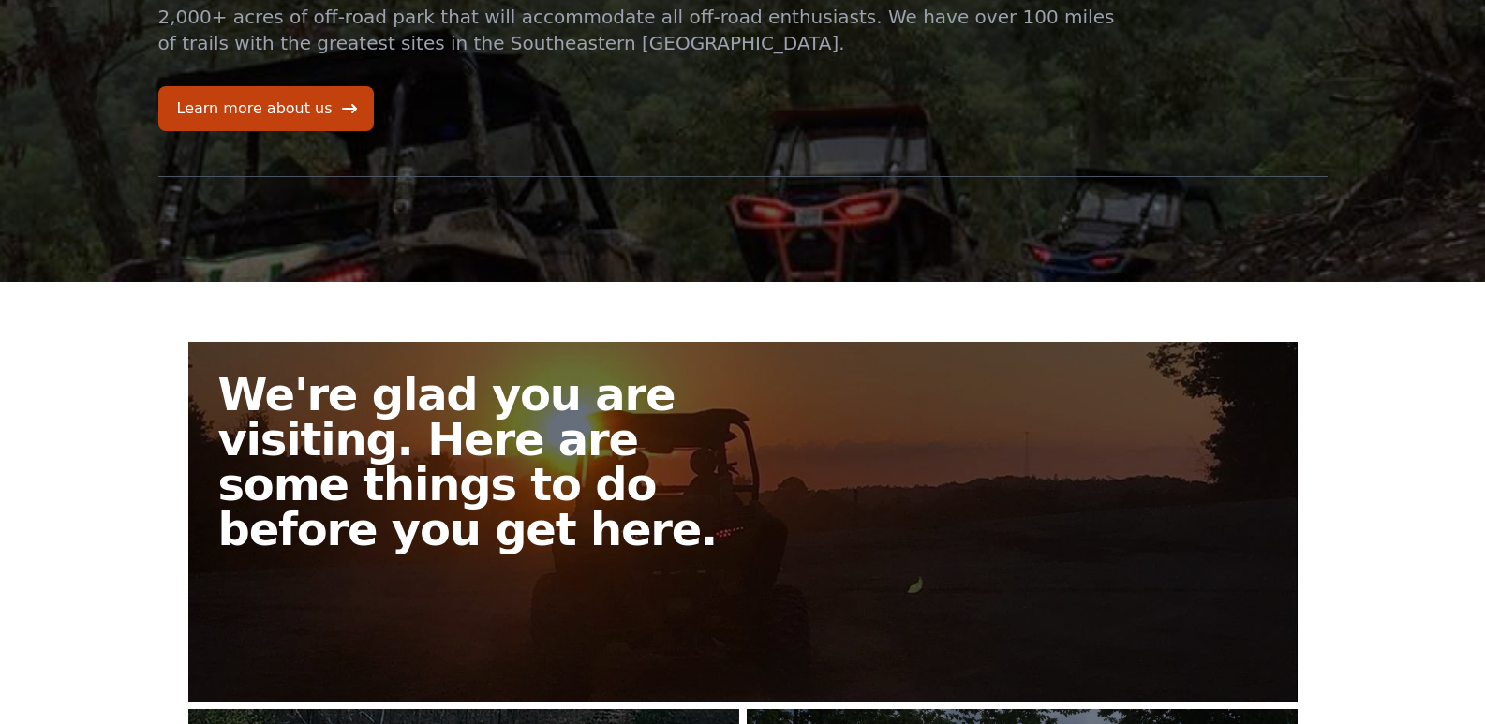
scroll to position [795, 0]
